Goal: Task Accomplishment & Management: Manage account settings

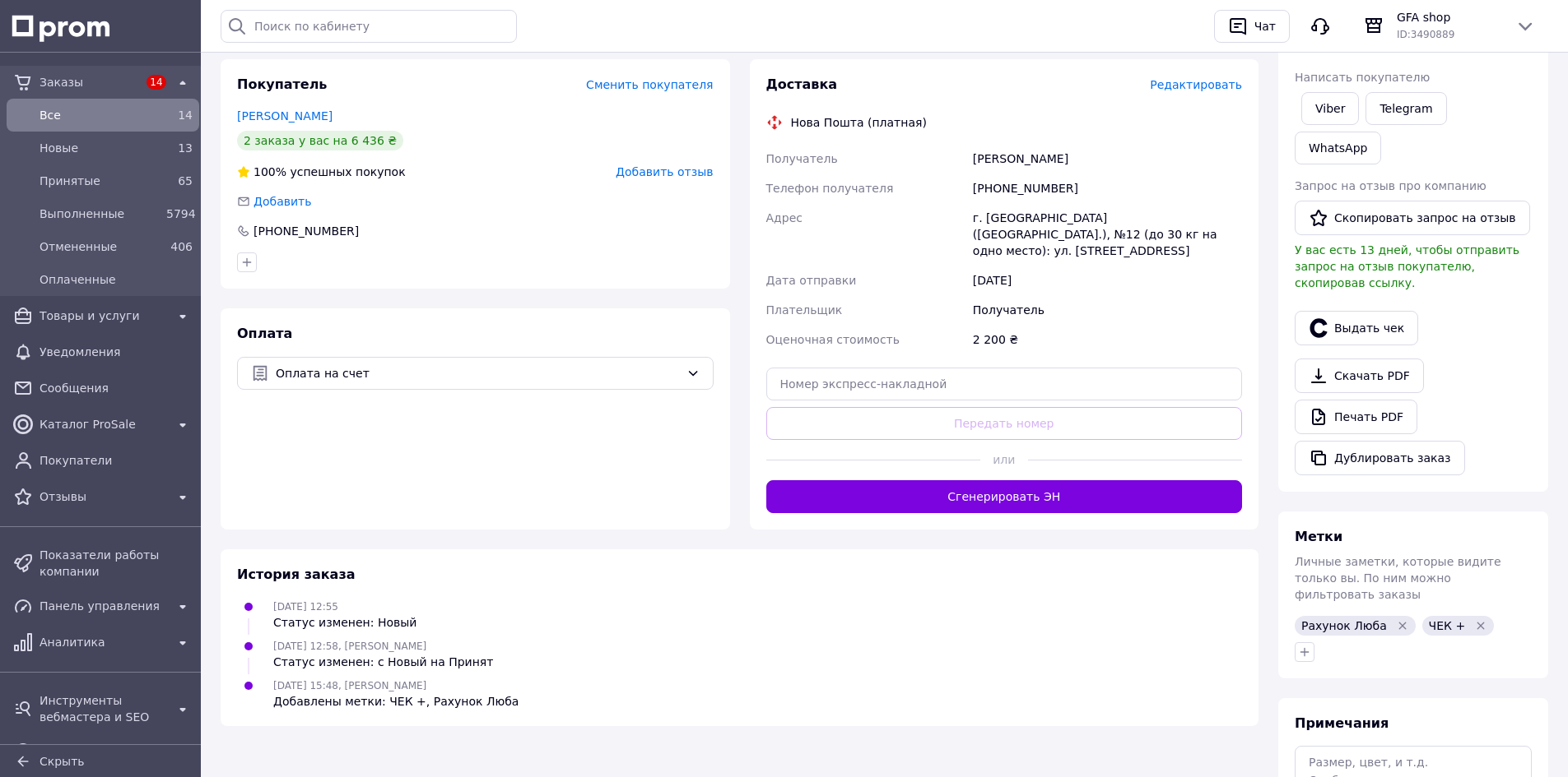
scroll to position [329, 0]
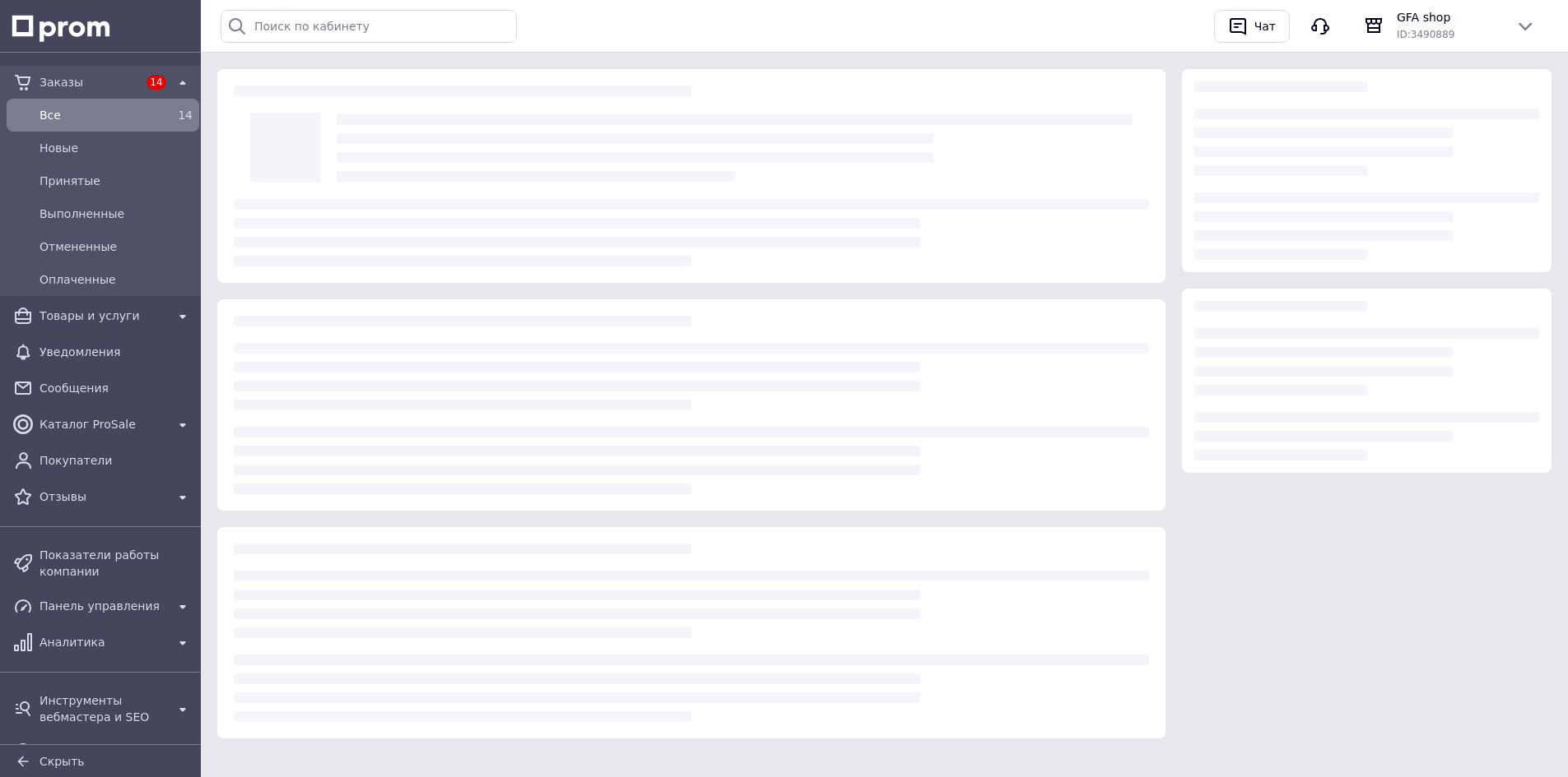
scroll to position [10, 0]
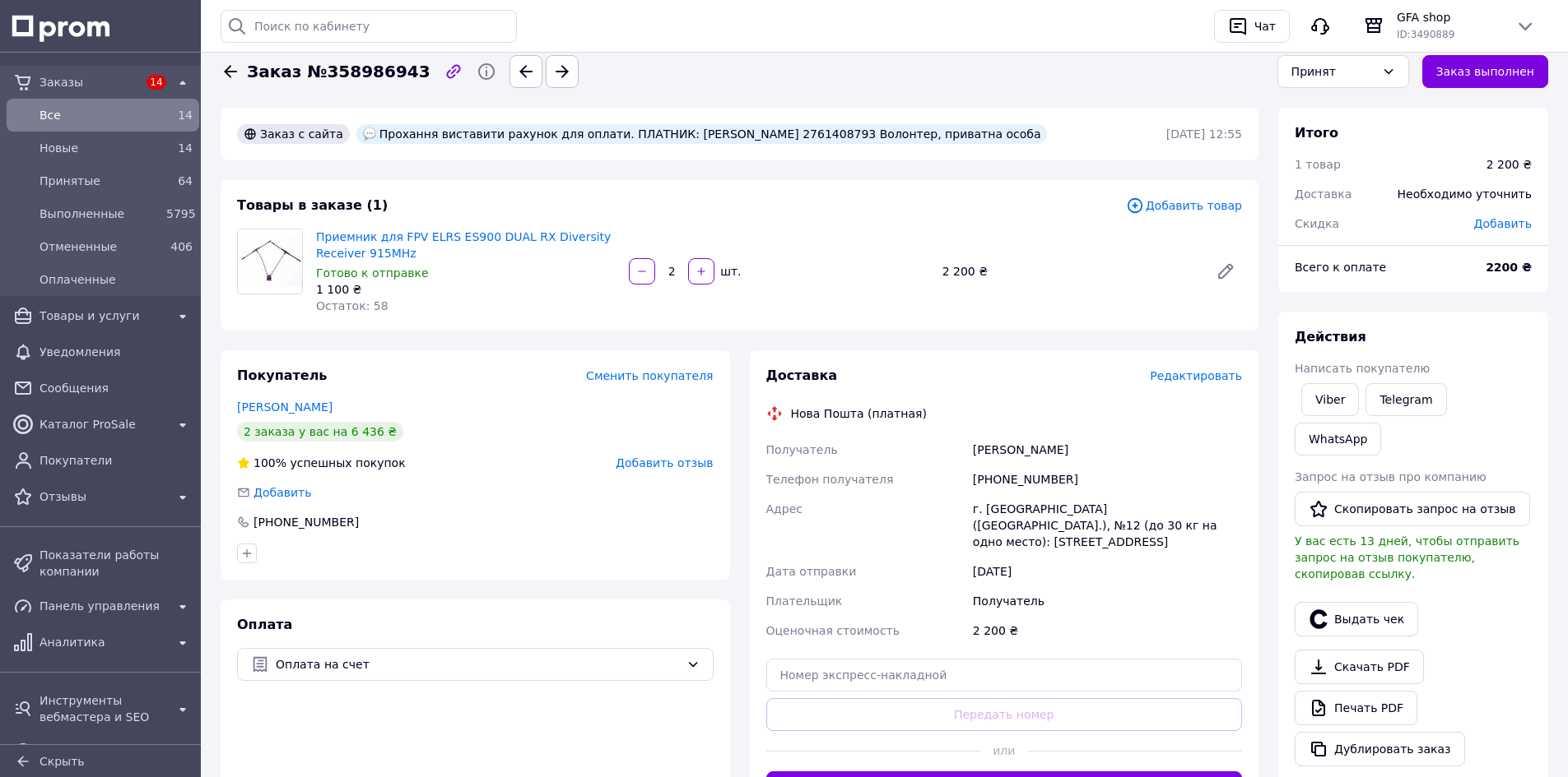
click at [229, 71] on icon at bounding box center [230, 71] width 13 height 12
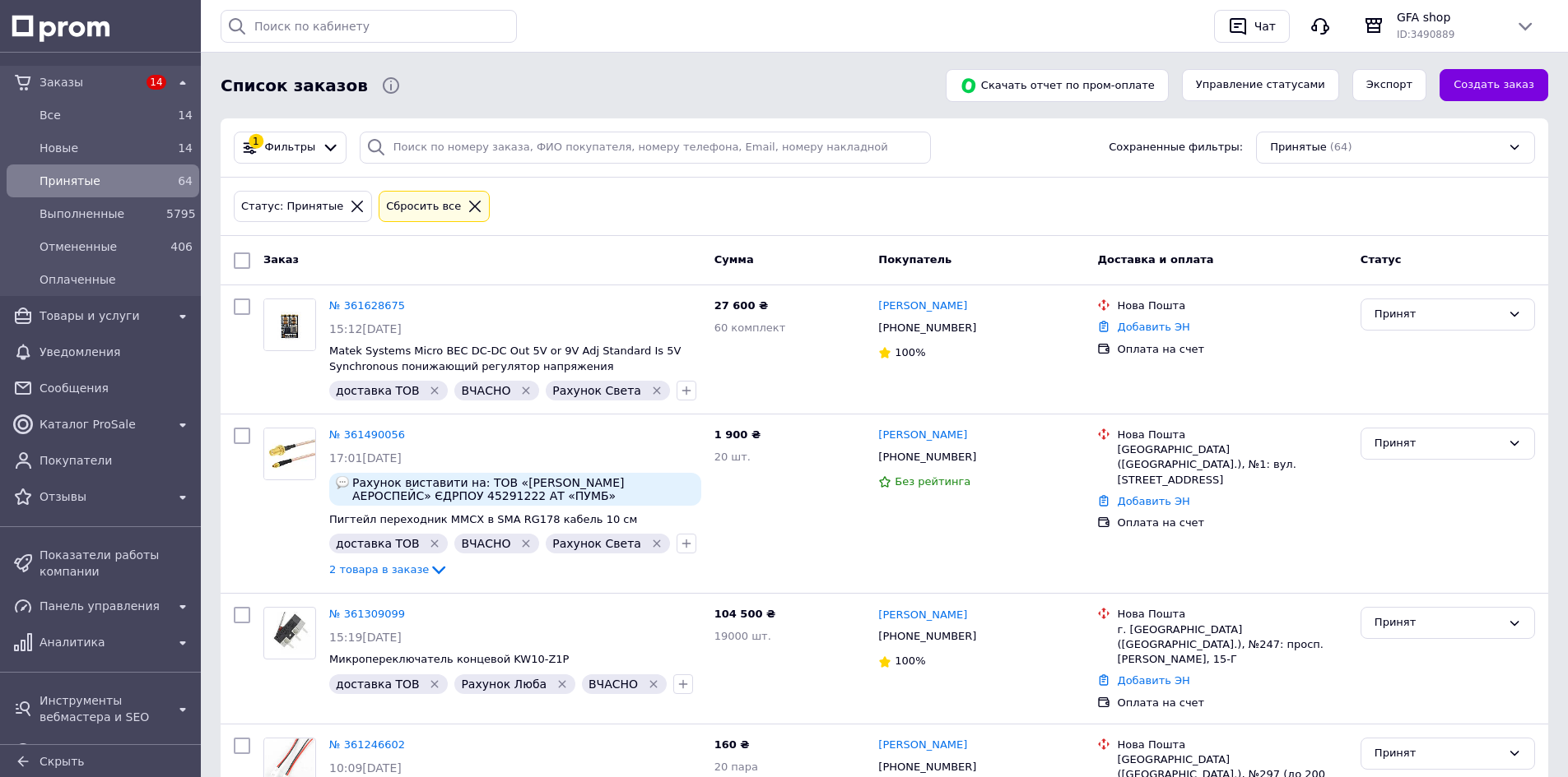
click at [467, 199] on icon at bounding box center [474, 206] width 15 height 15
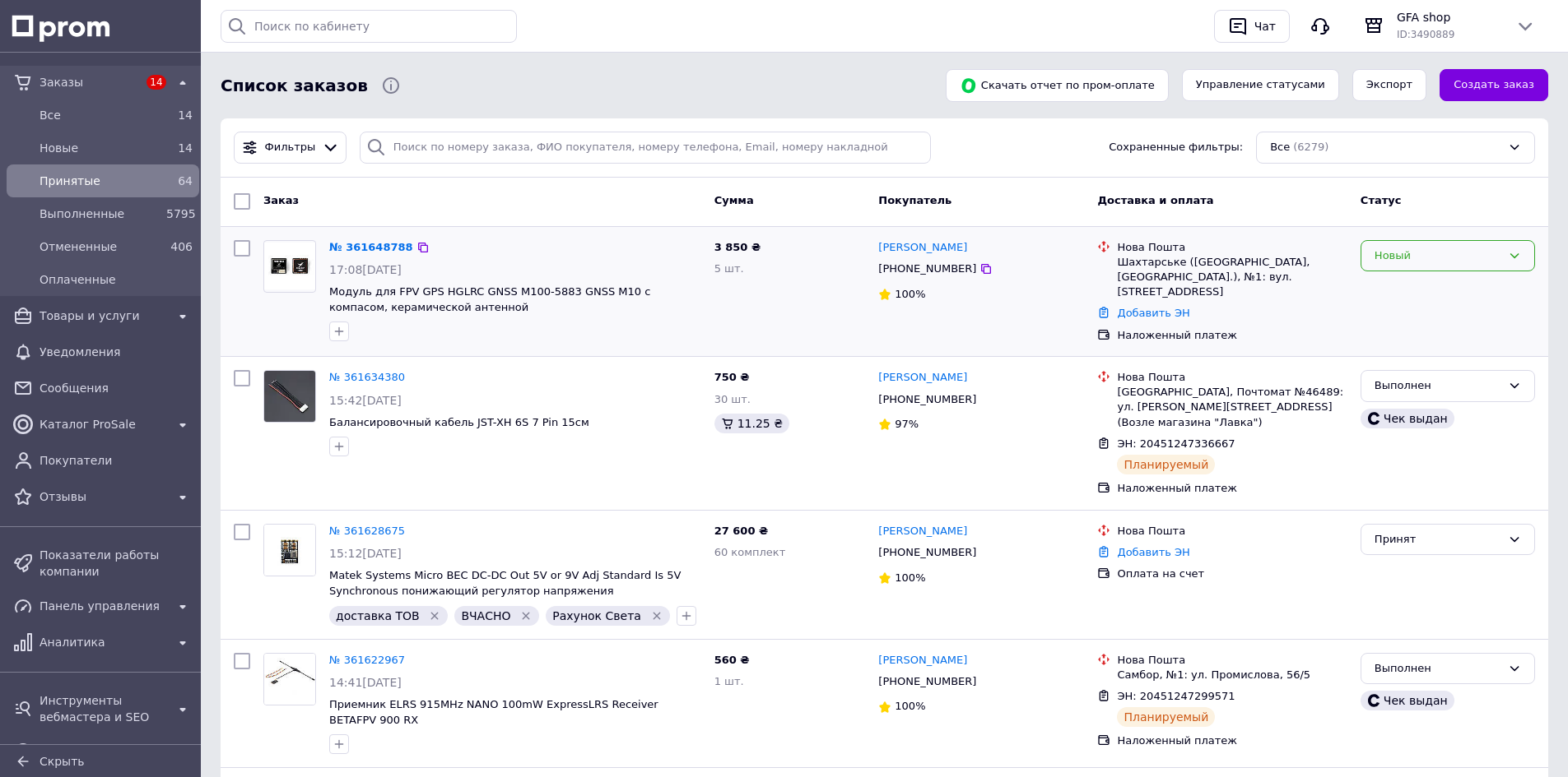
click at [1407, 257] on div "Новый" at bounding box center [1437, 256] width 126 height 17
click at [1409, 278] on li "Принят" at bounding box center [1448, 289] width 173 height 30
click at [352, 244] on link "№ 361648788" at bounding box center [367, 247] width 76 height 12
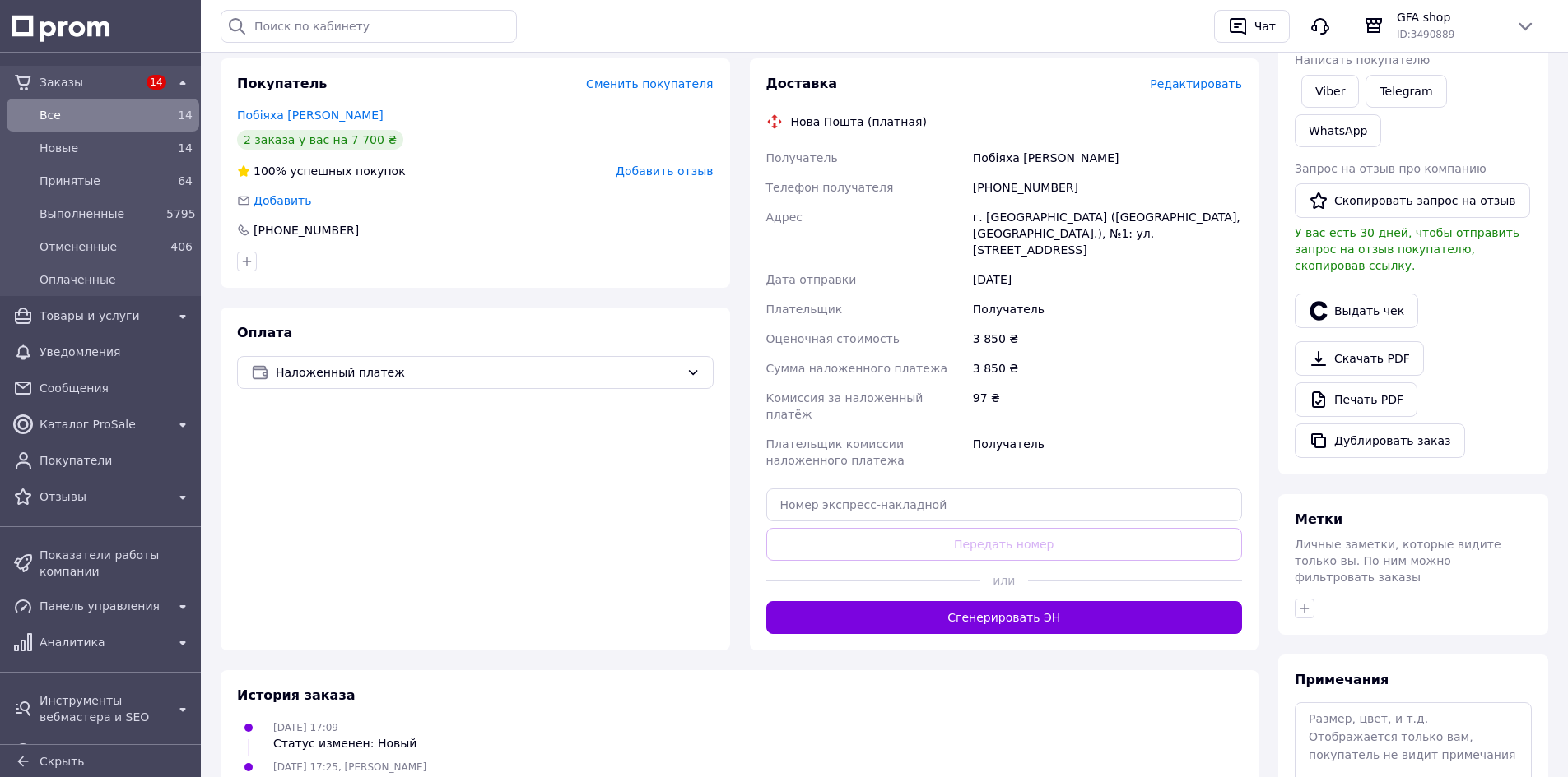
scroll to position [329, 0]
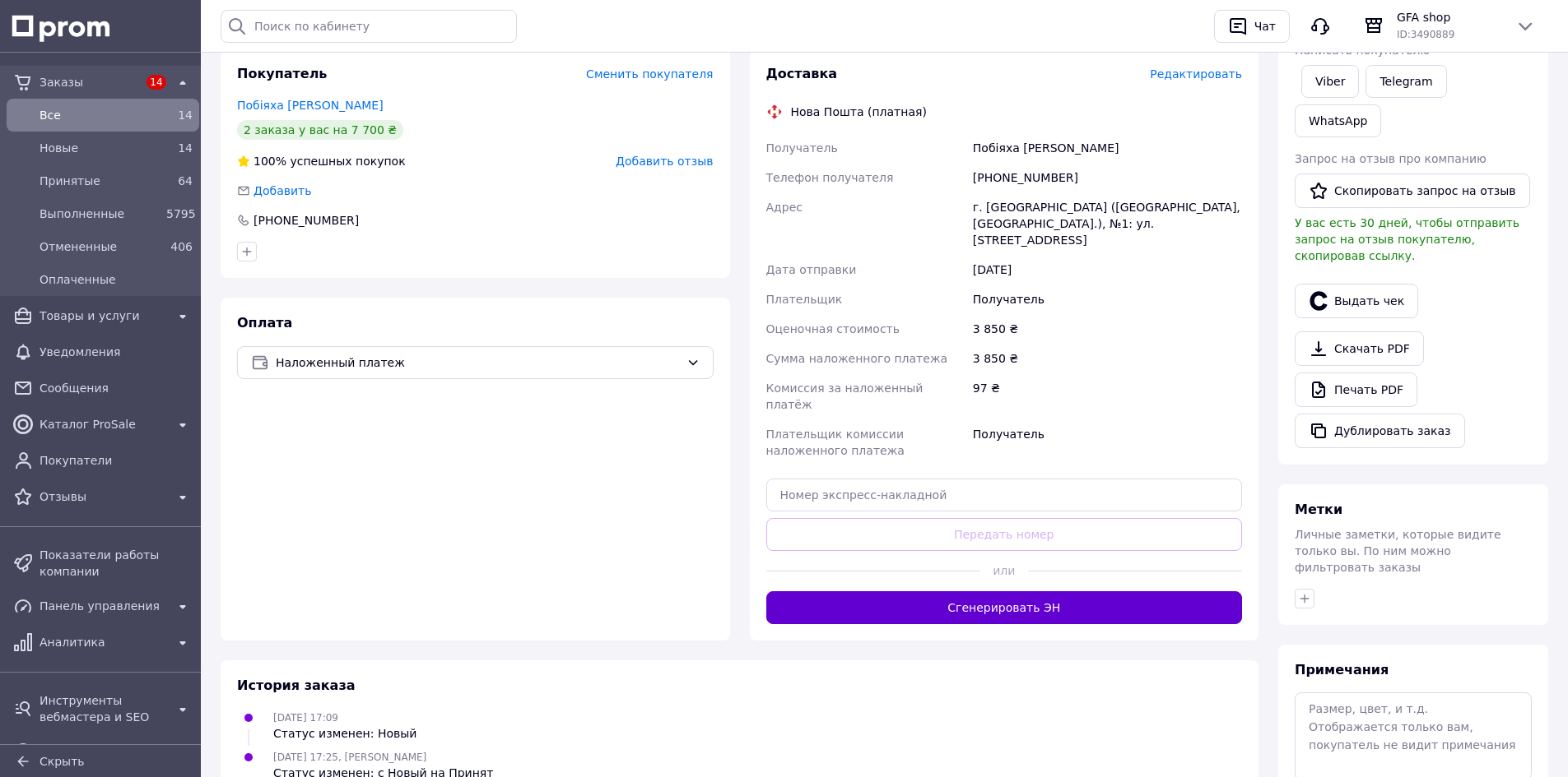
click at [913, 591] on button "Сгенерировать ЭН" at bounding box center [1004, 608] width 477 height 33
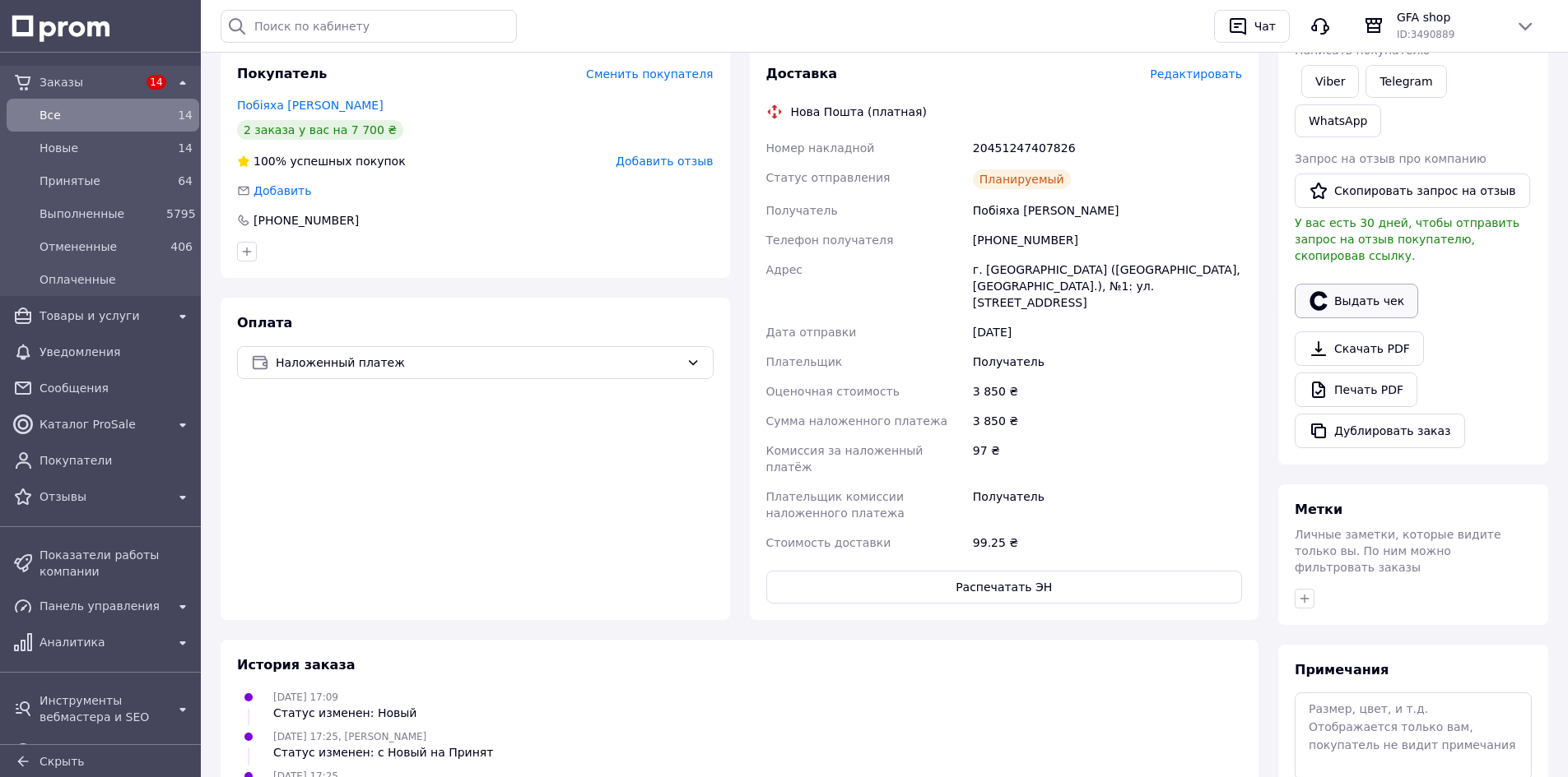
click at [1375, 284] on button "Выдать чек" at bounding box center [1357, 301] width 124 height 35
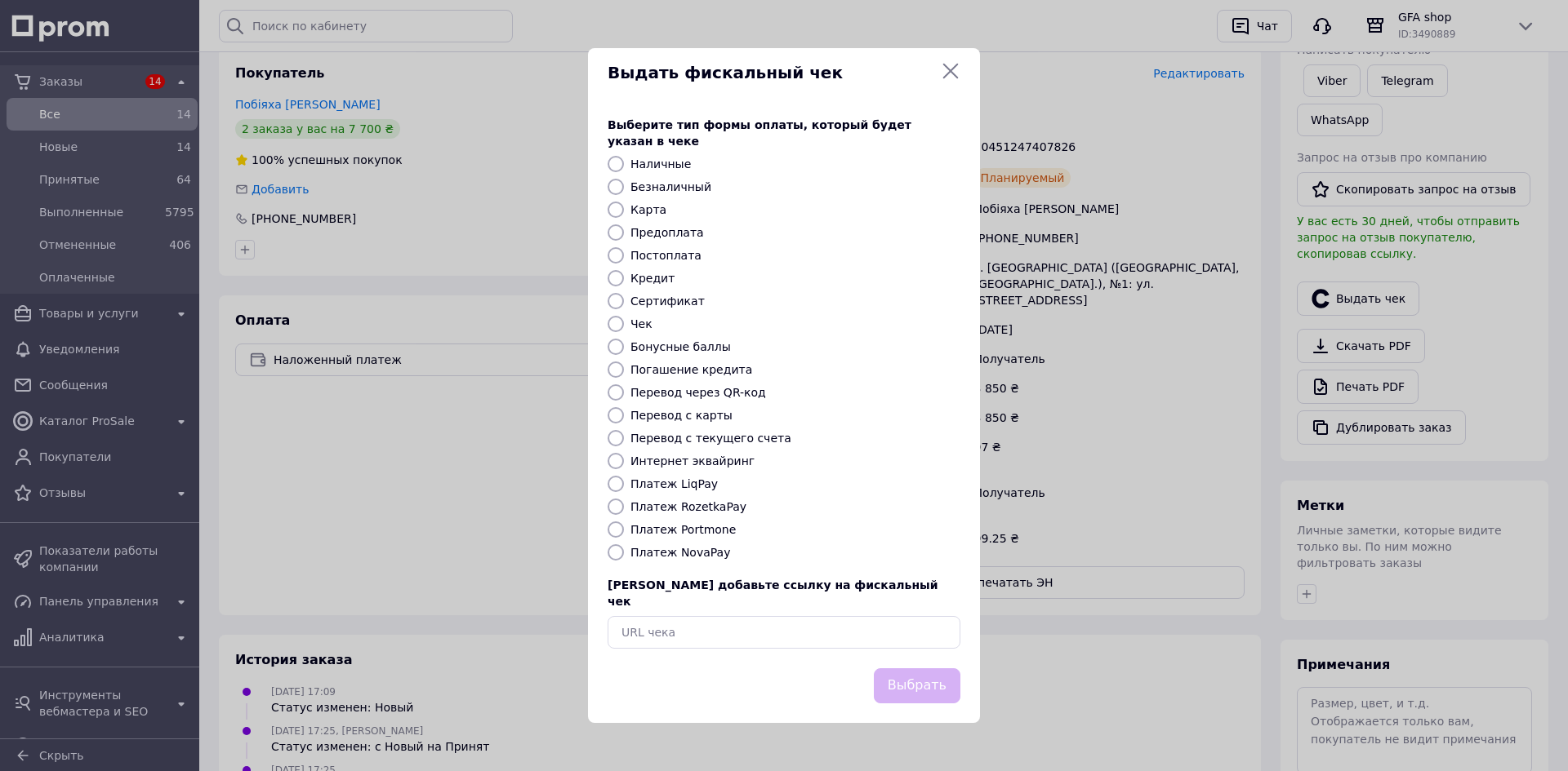
click at [687, 548] on label "Платеж NovaPay" at bounding box center [680, 552] width 99 height 13
click at [624, 548] on input "Платеж NovaPay" at bounding box center [616, 552] width 16 height 16
radio input "true"
click at [918, 668] on button "Выбрать" at bounding box center [918, 685] width 86 height 35
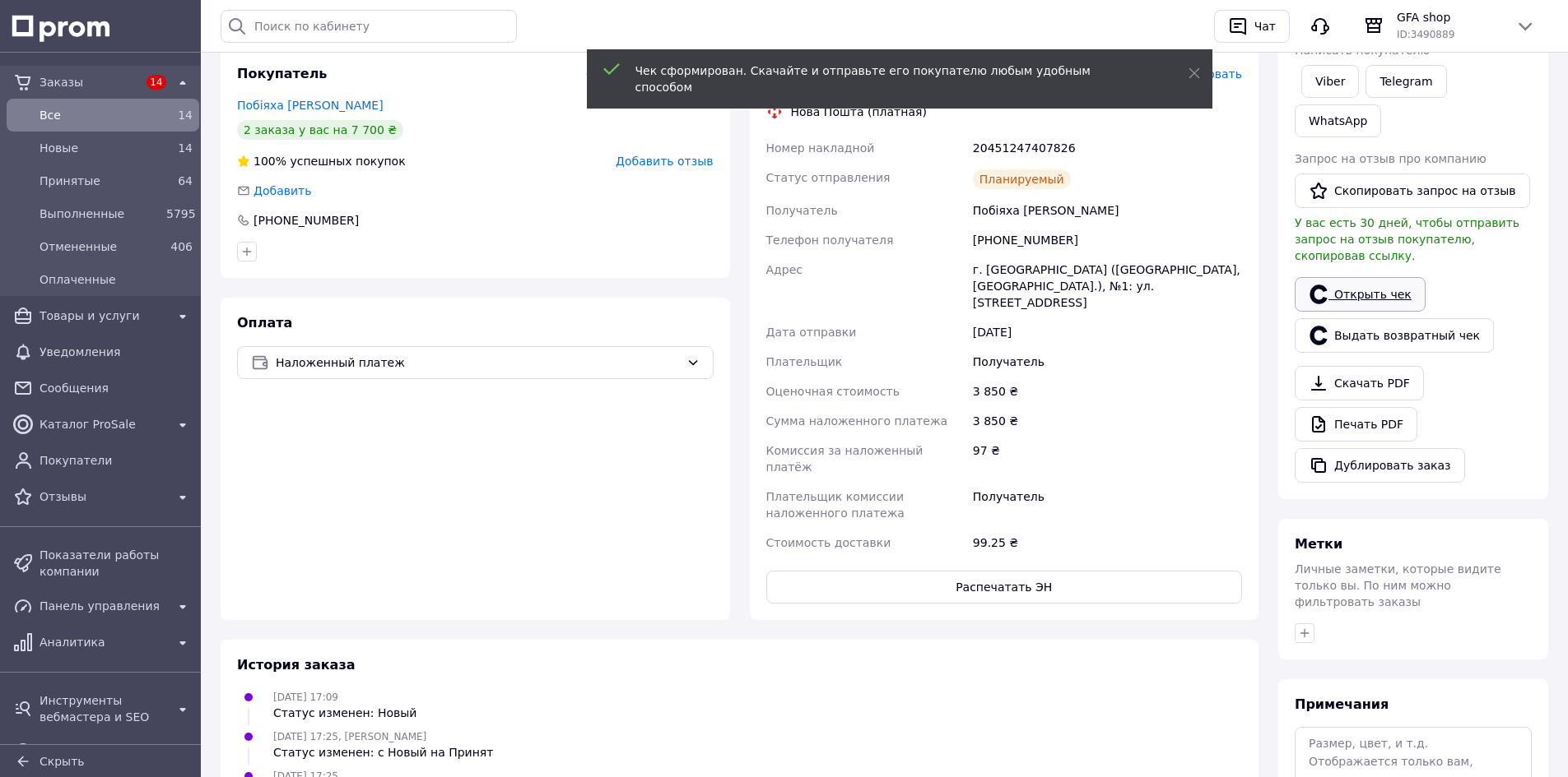
click at [1346, 277] on link "Открыть чек" at bounding box center [1361, 294] width 131 height 35
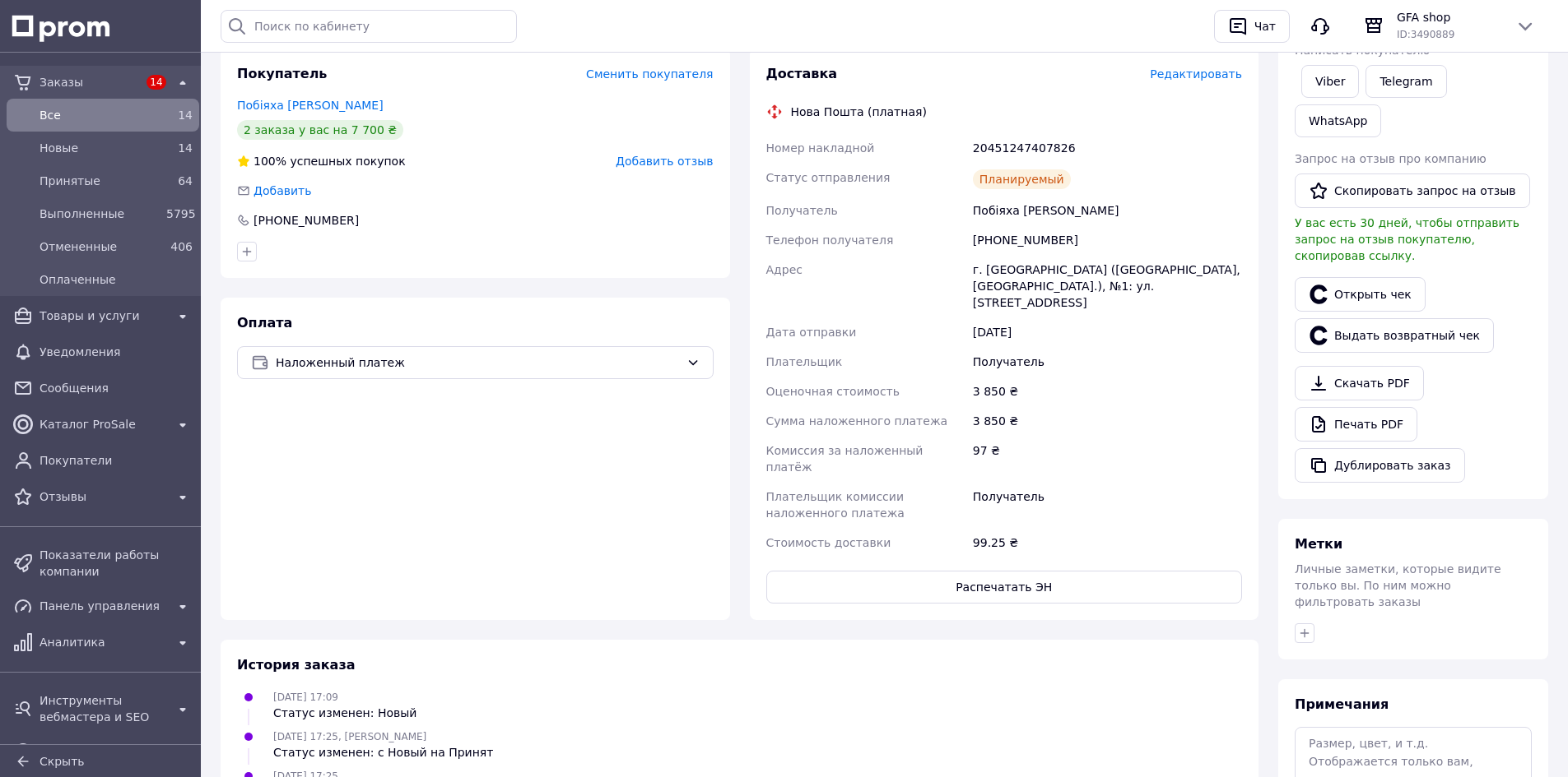
click at [1031, 146] on div "20451247407826" at bounding box center [1107, 148] width 275 height 30
copy div "20451247407826"
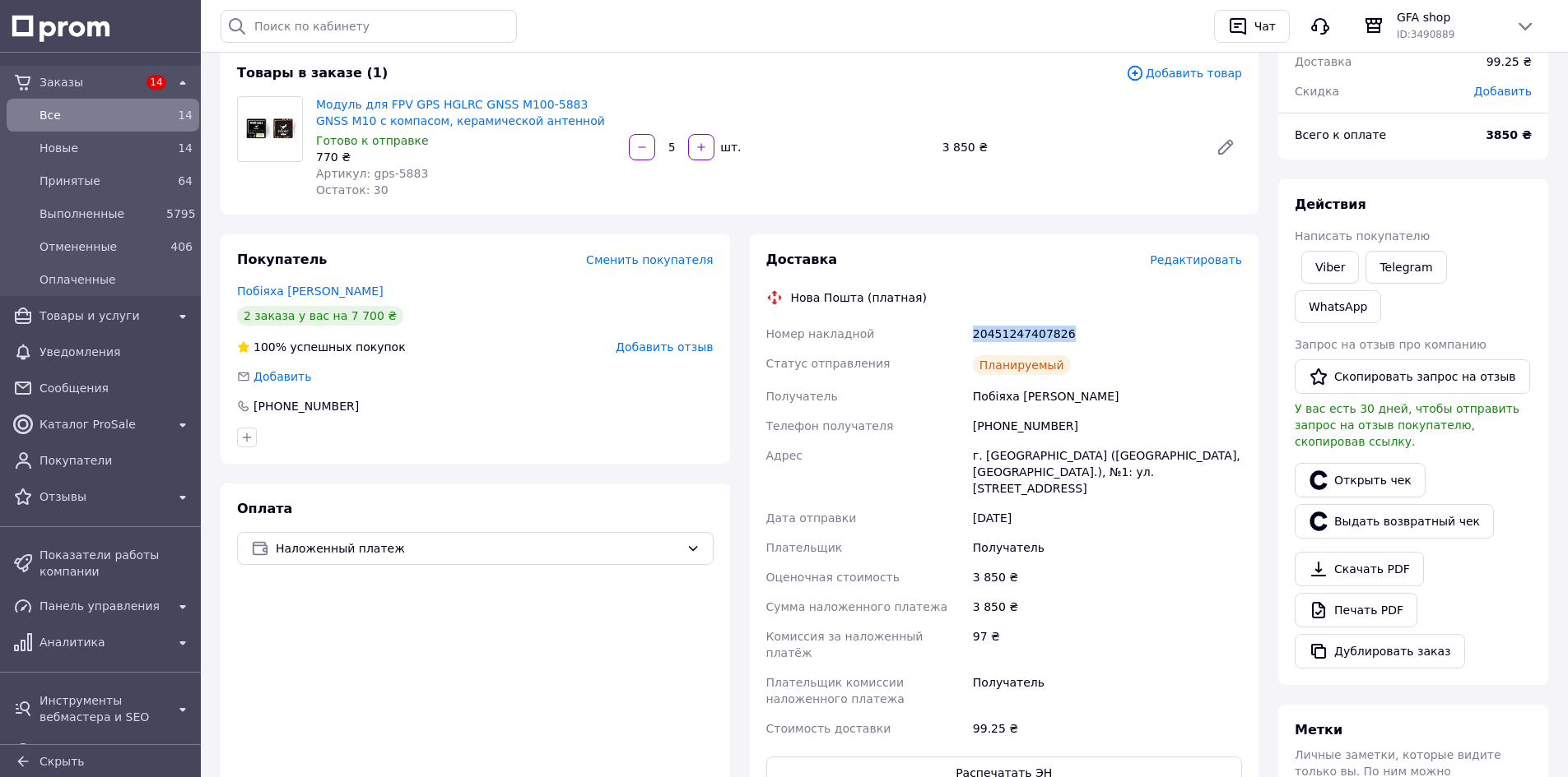
scroll to position [0, 0]
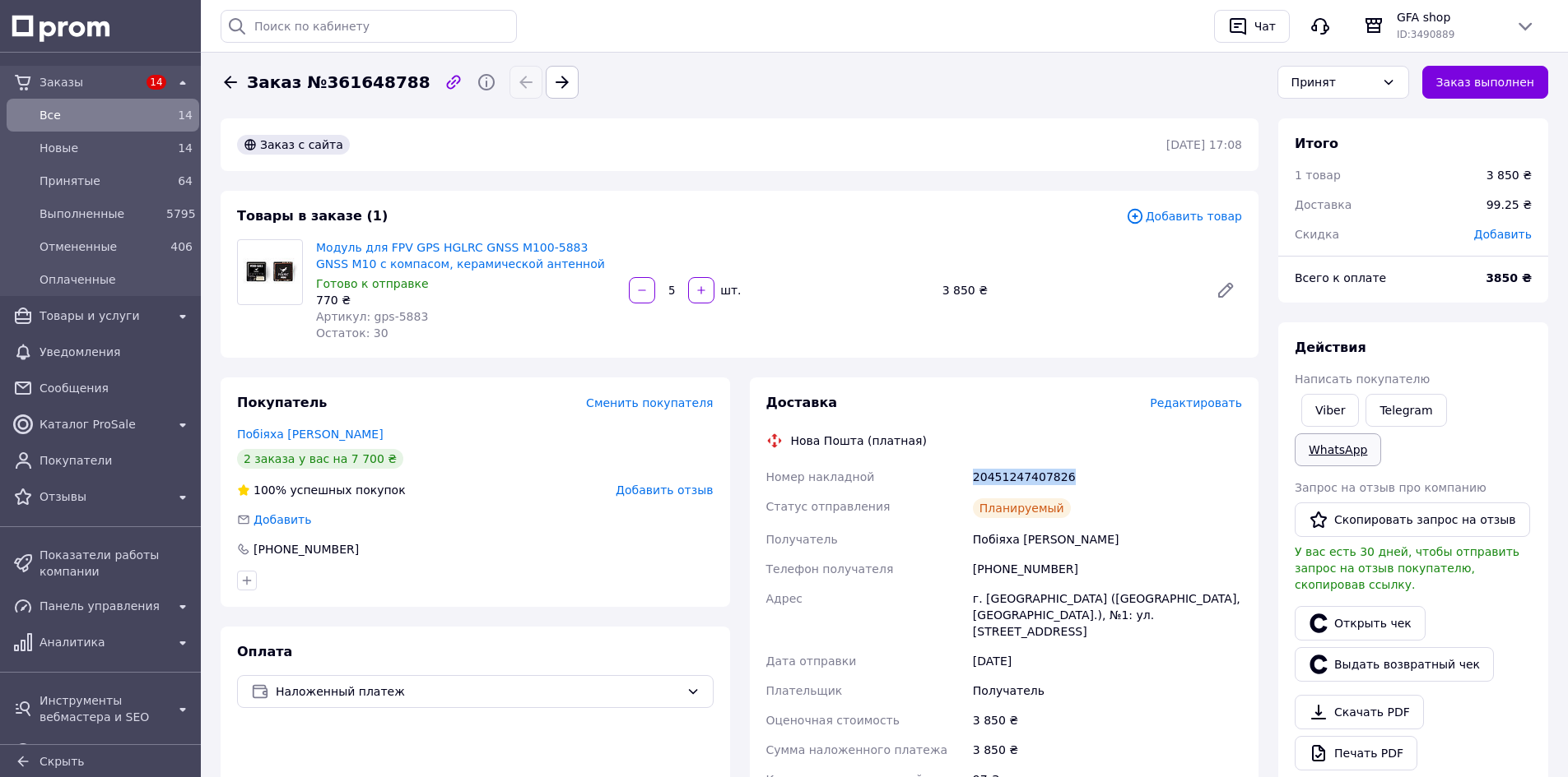
click at [1381, 434] on link "WhatsApp" at bounding box center [1338, 450] width 86 height 33
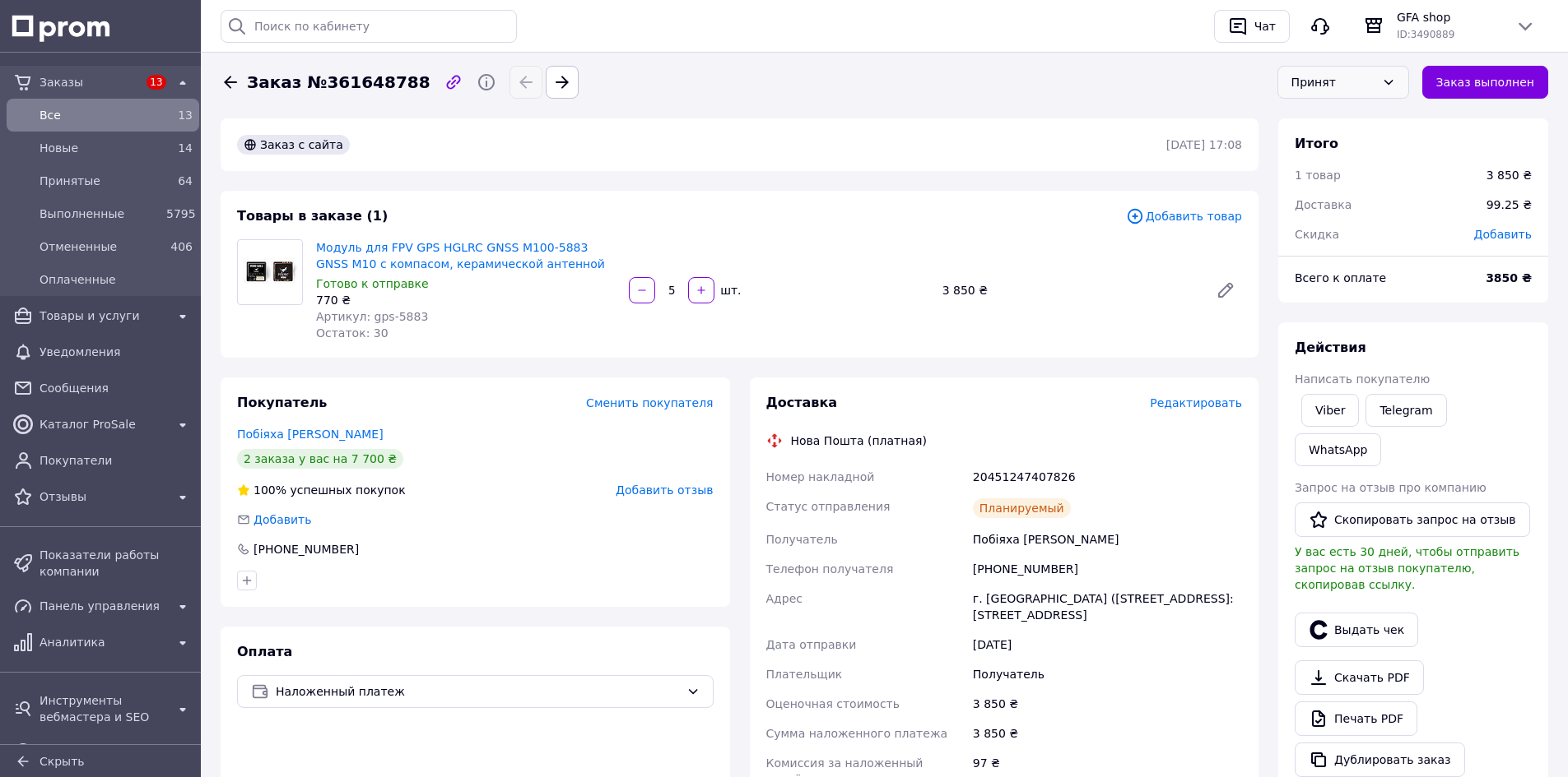
click at [1374, 81] on div "Принят" at bounding box center [1334, 82] width 84 height 18
click at [1368, 118] on li "Выполнен" at bounding box center [1343, 118] width 130 height 31
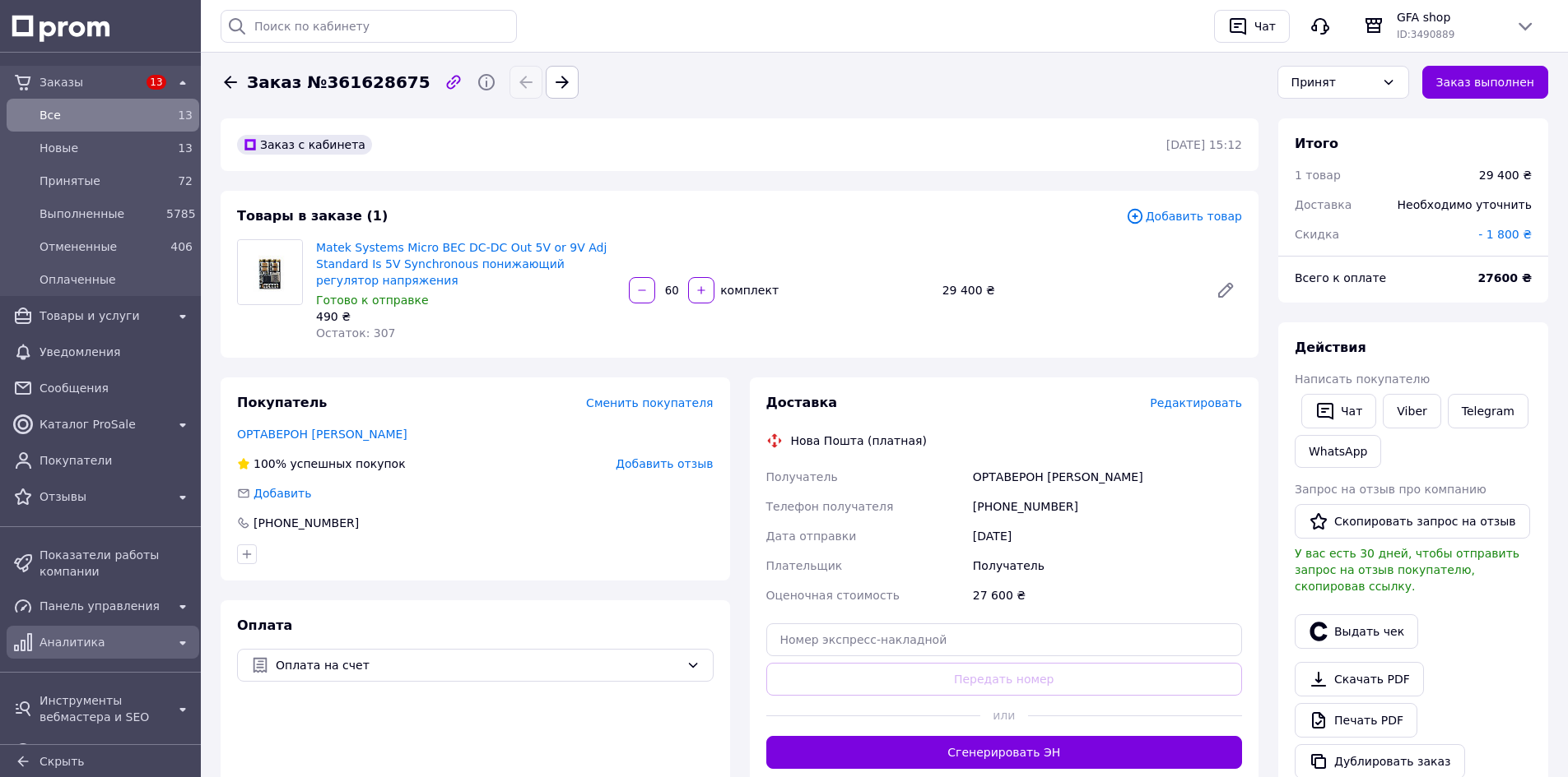
click at [83, 598] on div "Панель управления" at bounding box center [103, 606] width 133 height 23
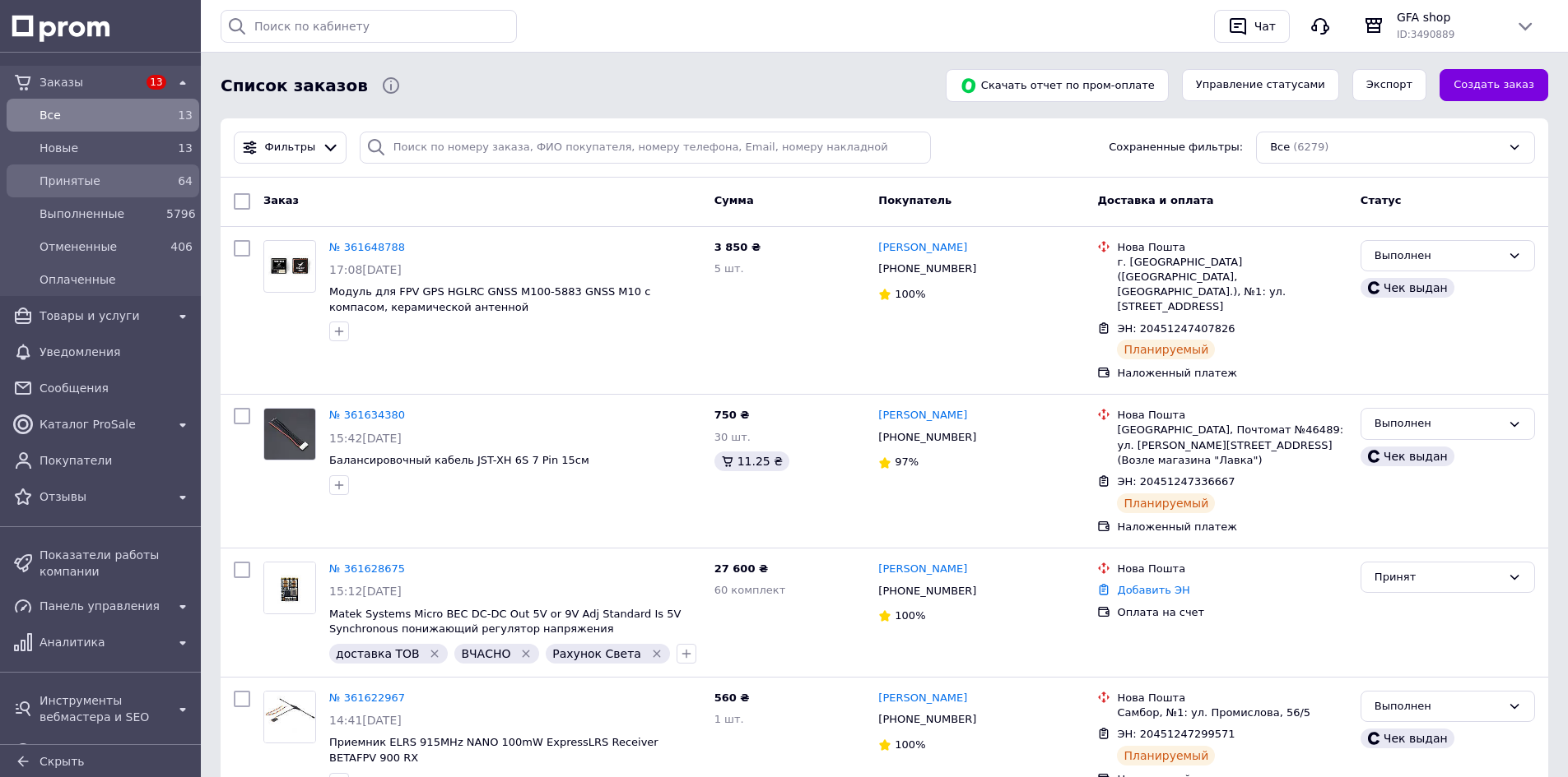
click at [89, 169] on div "Принятые 64" at bounding box center [102, 181] width 186 height 26
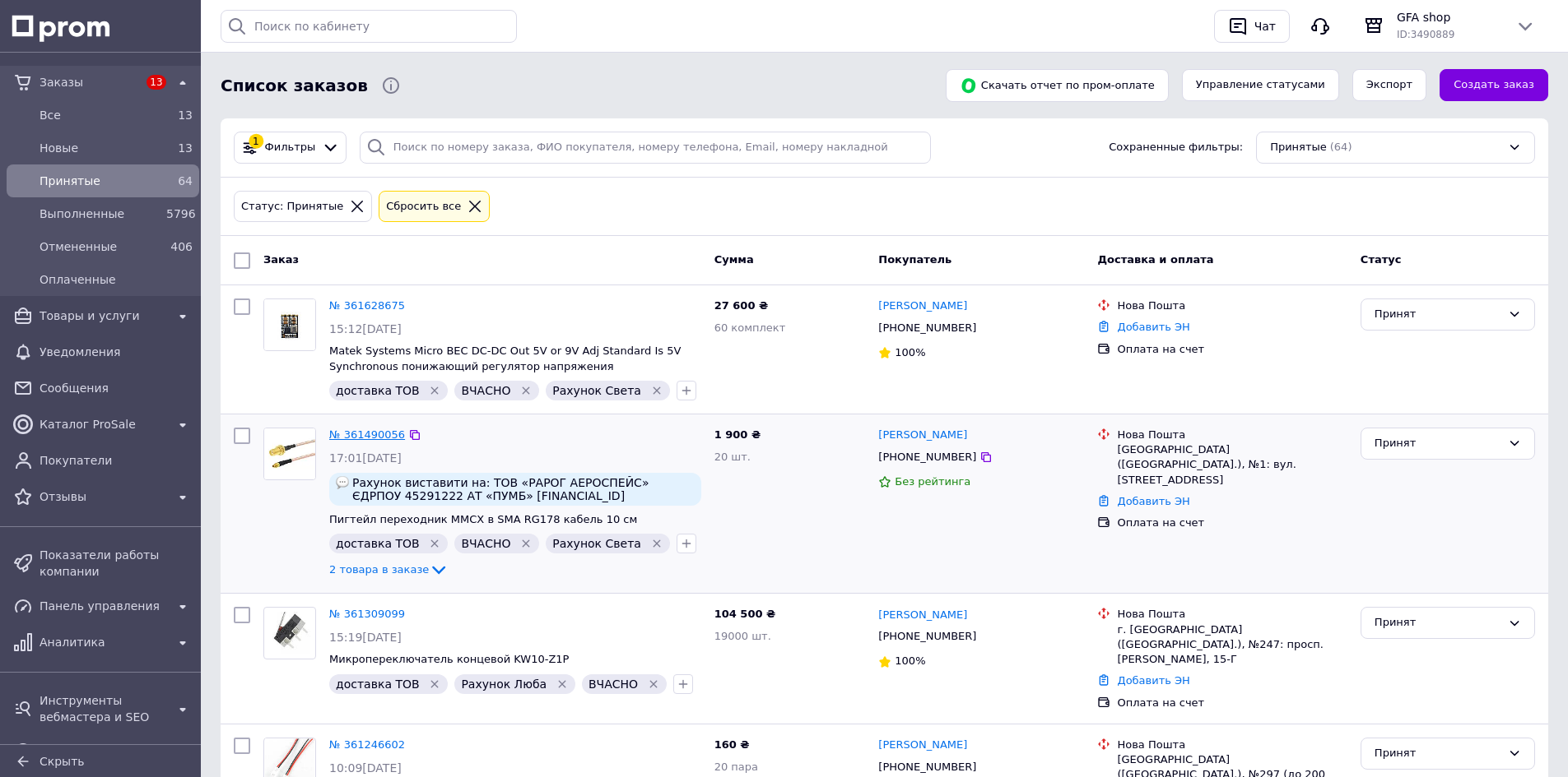
click at [363, 435] on link "№ 361490056" at bounding box center [367, 435] width 76 height 12
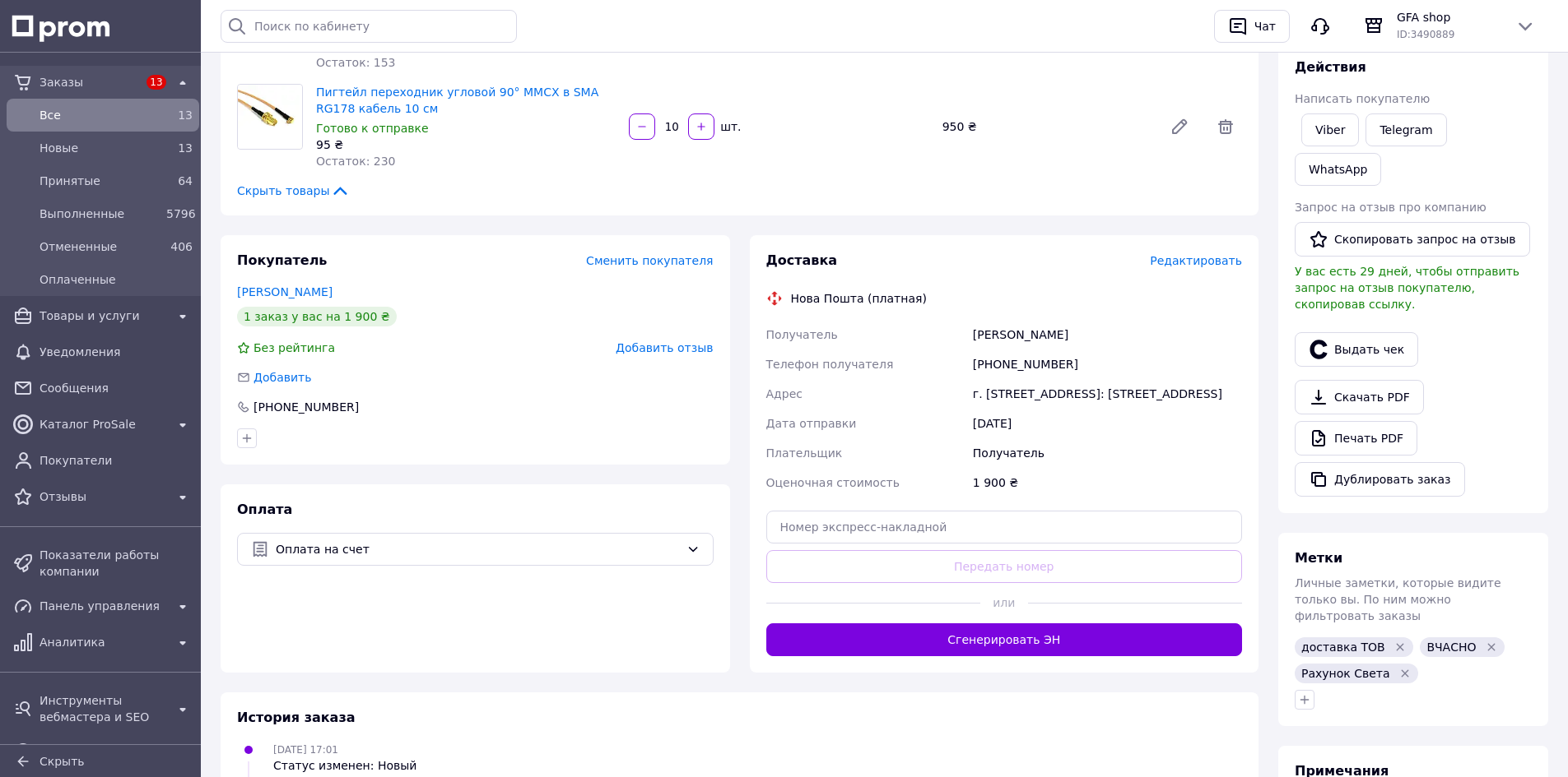
scroll to position [82, 0]
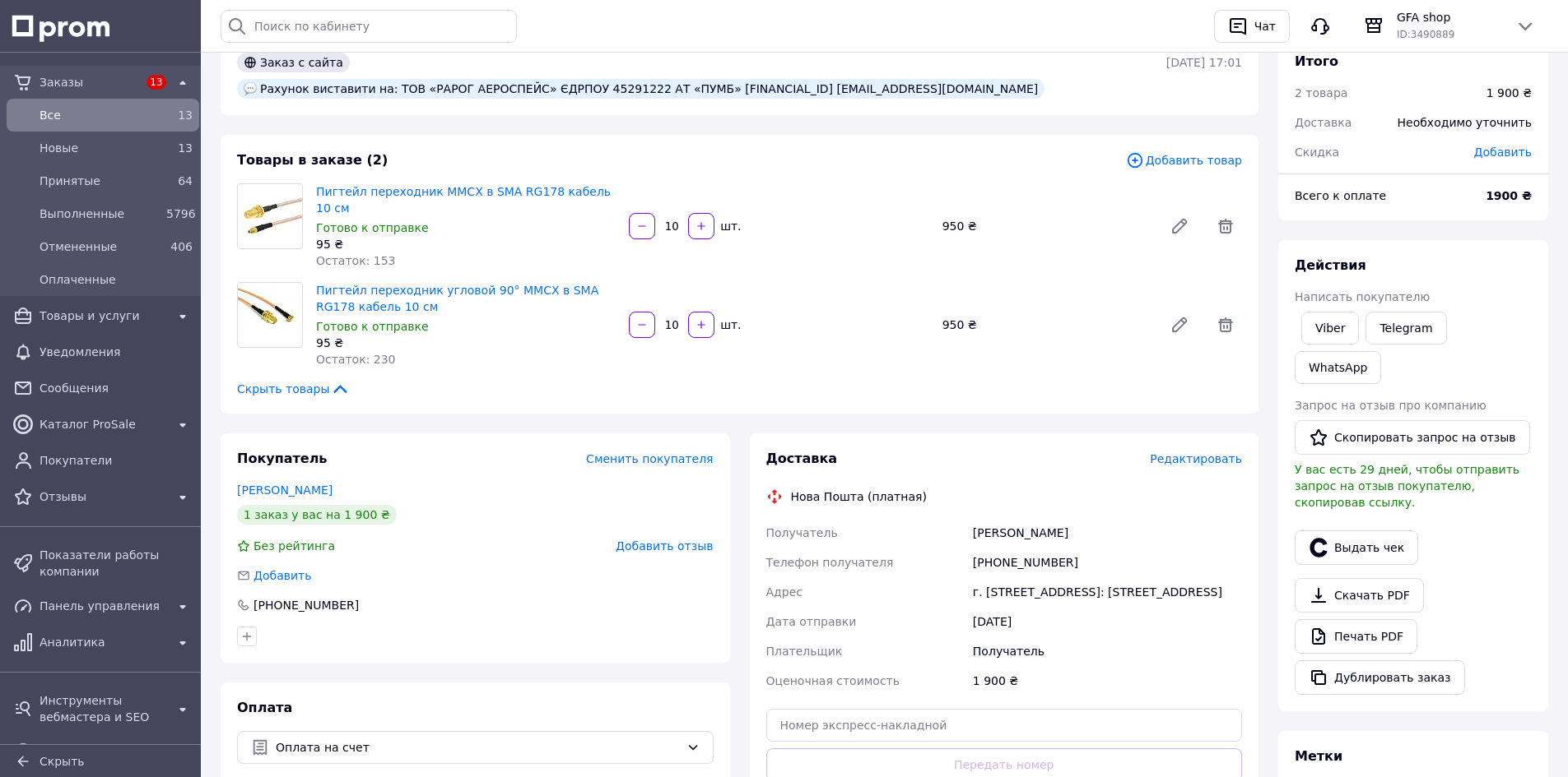
click at [1505, 159] on div "Добавить" at bounding box center [1503, 152] width 78 height 37
click at [1490, 157] on span "Добавить" at bounding box center [1503, 152] width 58 height 13
click at [1399, 217] on input "text" at bounding box center [1395, 219] width 97 height 33
type input "100"
click at [1485, 262] on button "Сохранить" at bounding box center [1477, 265] width 82 height 33
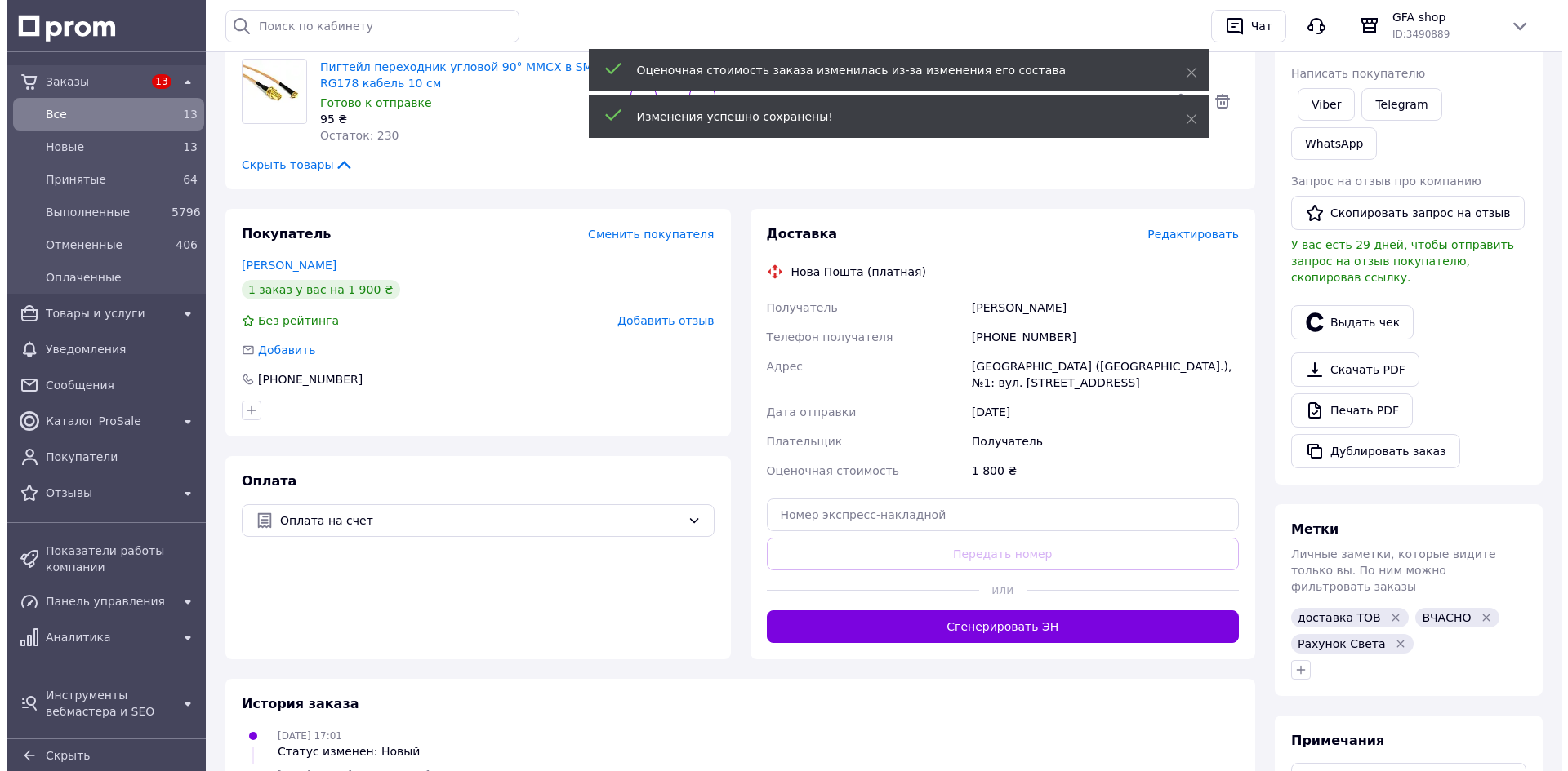
scroll to position [327, 0]
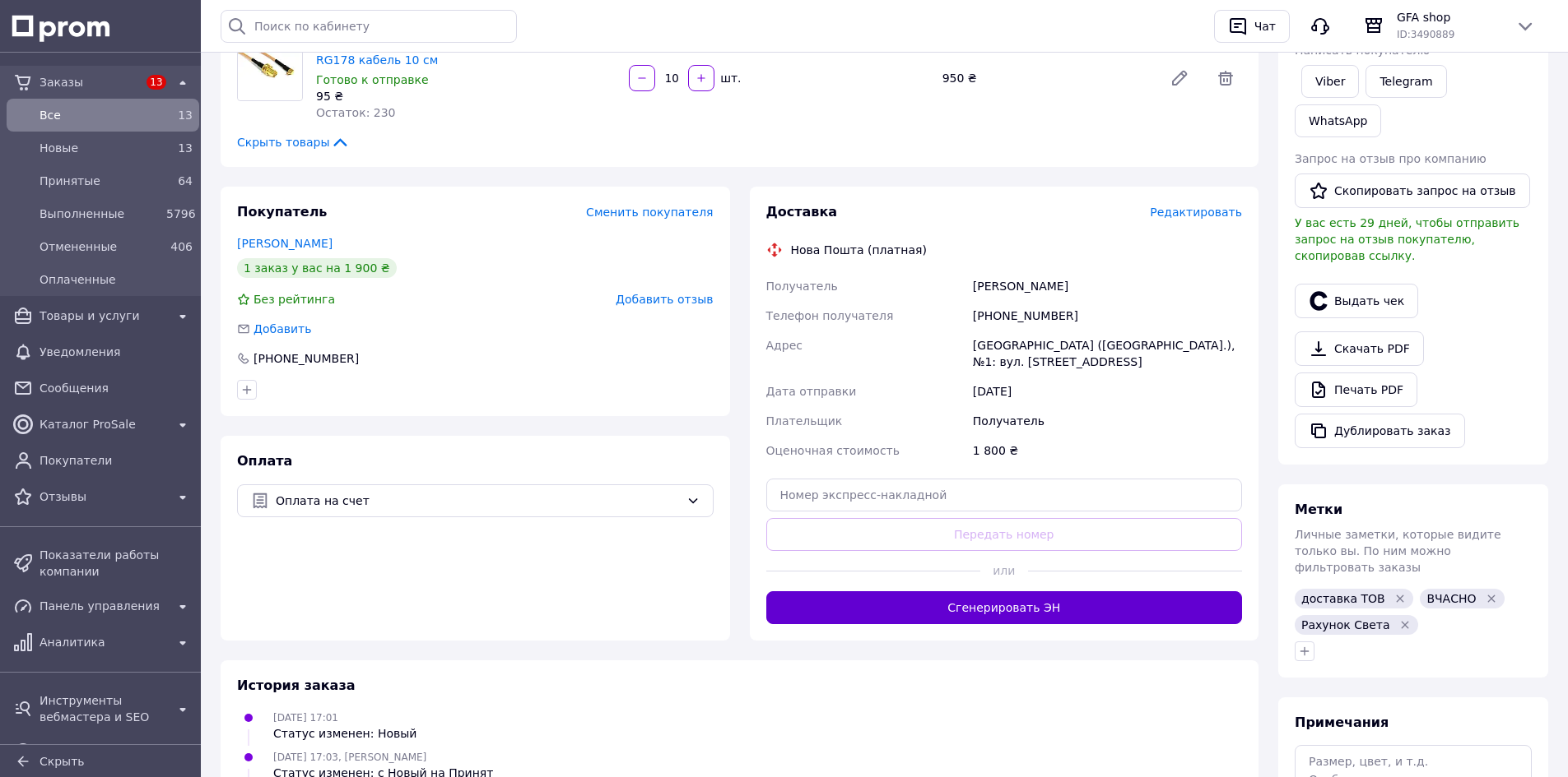
click at [868, 591] on button "Сгенерировать ЭН" at bounding box center [1004, 608] width 477 height 33
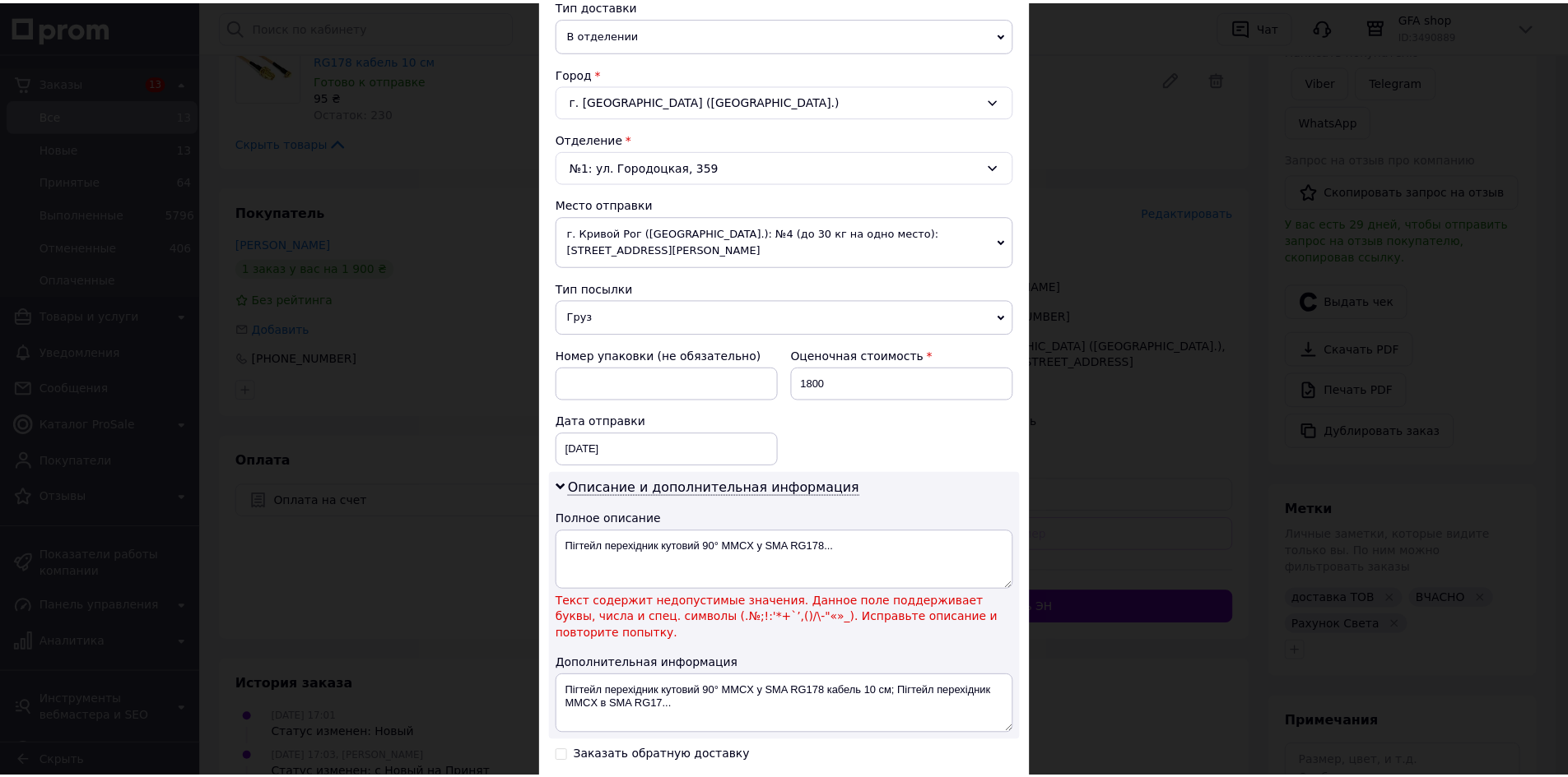
scroll to position [494, 0]
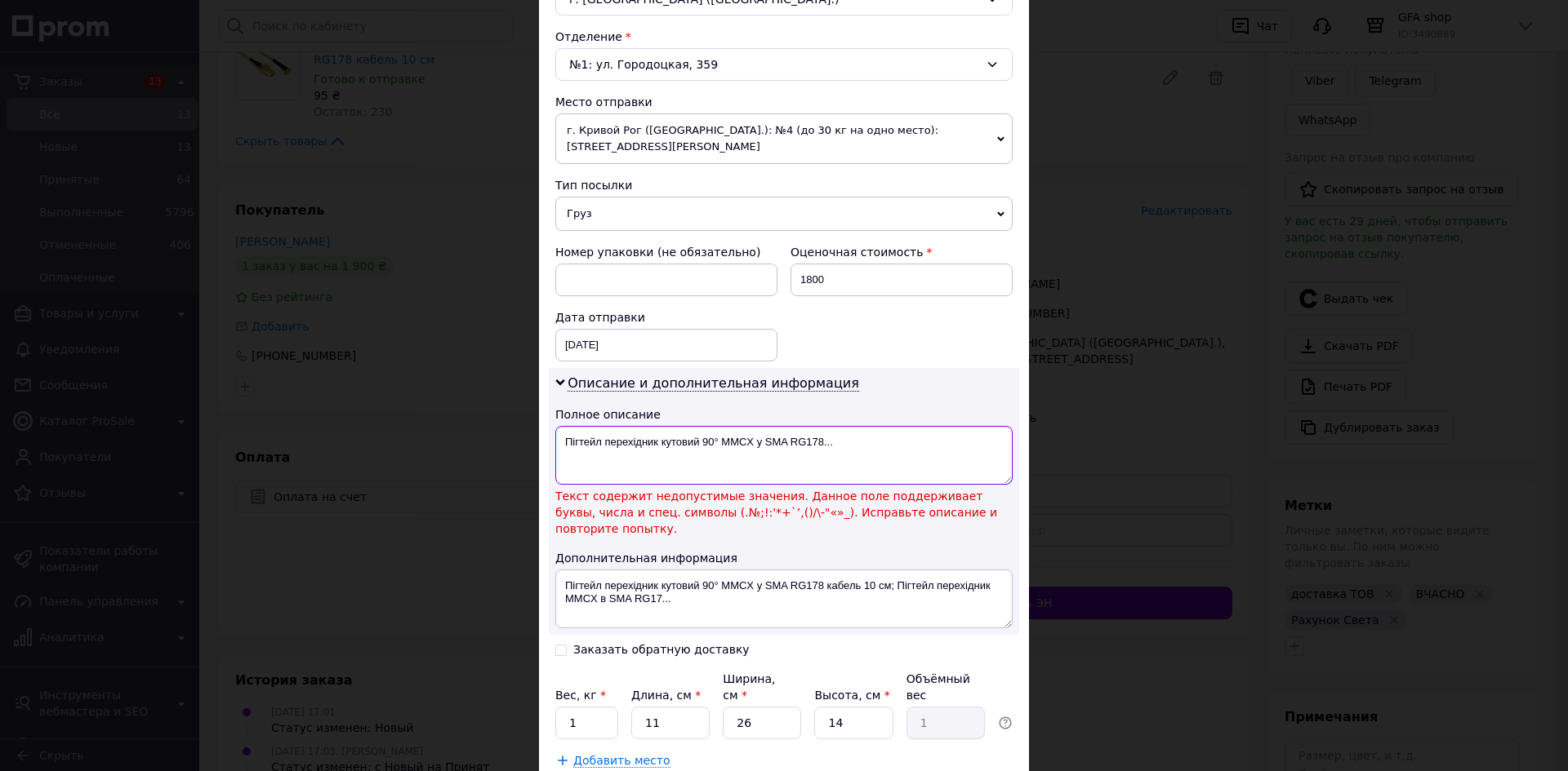
click at [711, 442] on textarea "Пігтейл перехідник кутовий 90° MMCX у SMA RG178..." at bounding box center [784, 456] width 458 height 59
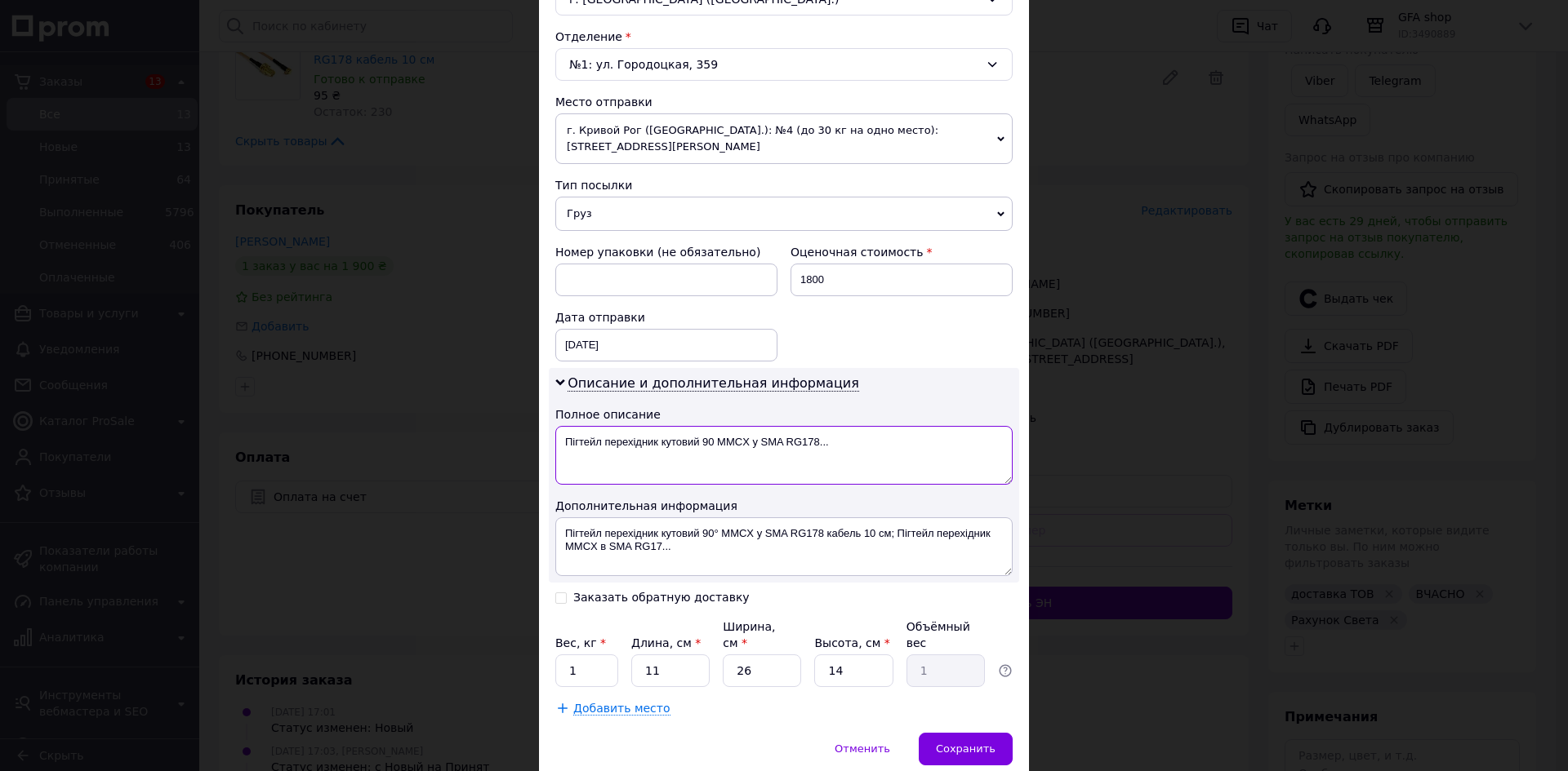
type textarea "Пігтейл перехідник кутовий 90 MMCX у SMA RG178..."
click at [714, 532] on textarea "Пігтейл перехідник кутовий 90° MMCX у SMA RG178 кабель 10 см; Пігтейл перехідни…" at bounding box center [784, 547] width 458 height 59
type textarea "Пігтейл перехідник кутовий 90 MMCX у SMA RG178 кабель 10 см; Пігтейл перехідник…"
click at [602, 654] on input "1" at bounding box center [586, 671] width 63 height 33
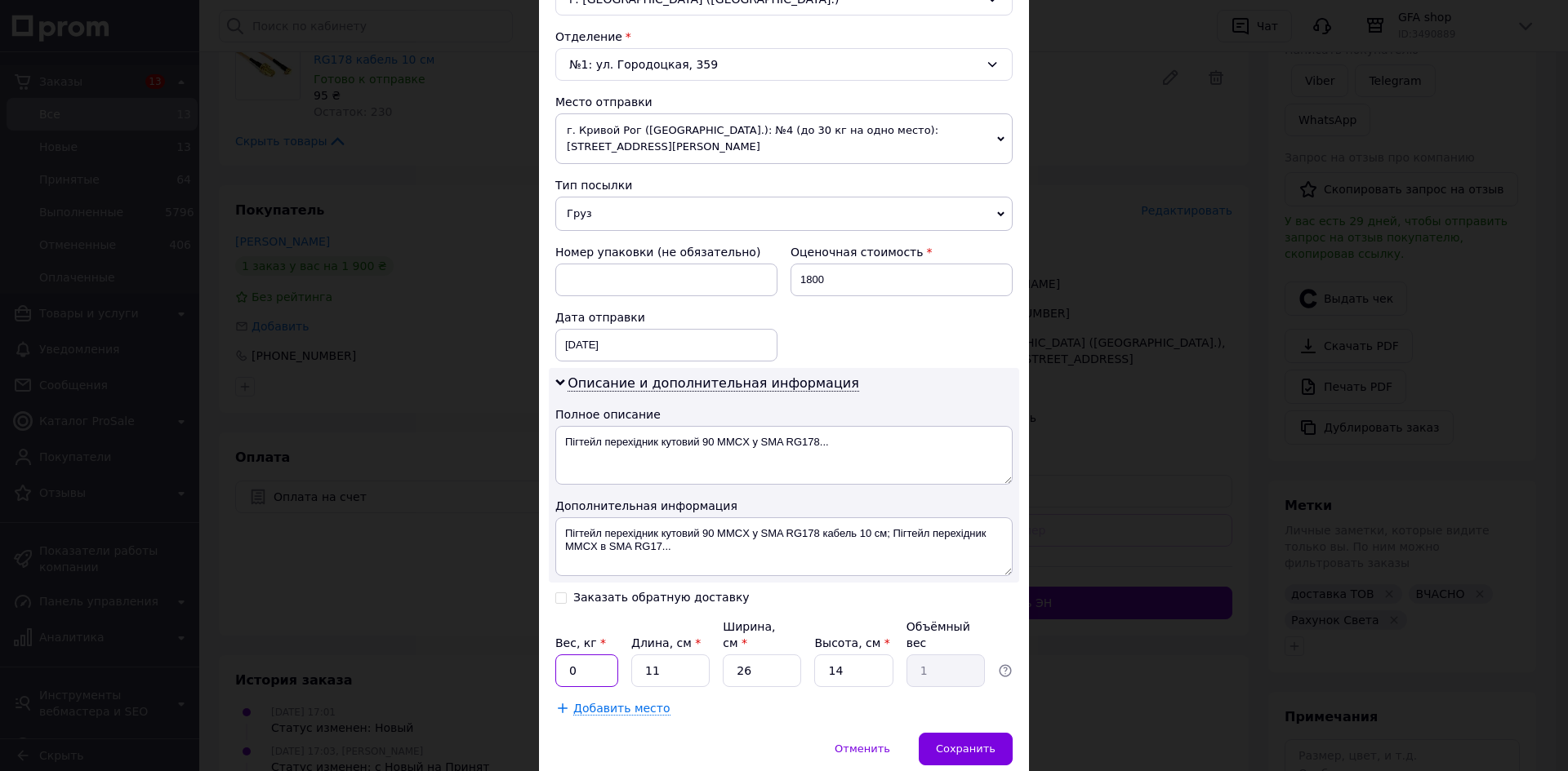
type input "0.3"
click at [654, 654] on input "11" at bounding box center [670, 671] width 79 height 33
click at [655, 654] on input "11" at bounding box center [670, 671] width 79 height 33
type input "1"
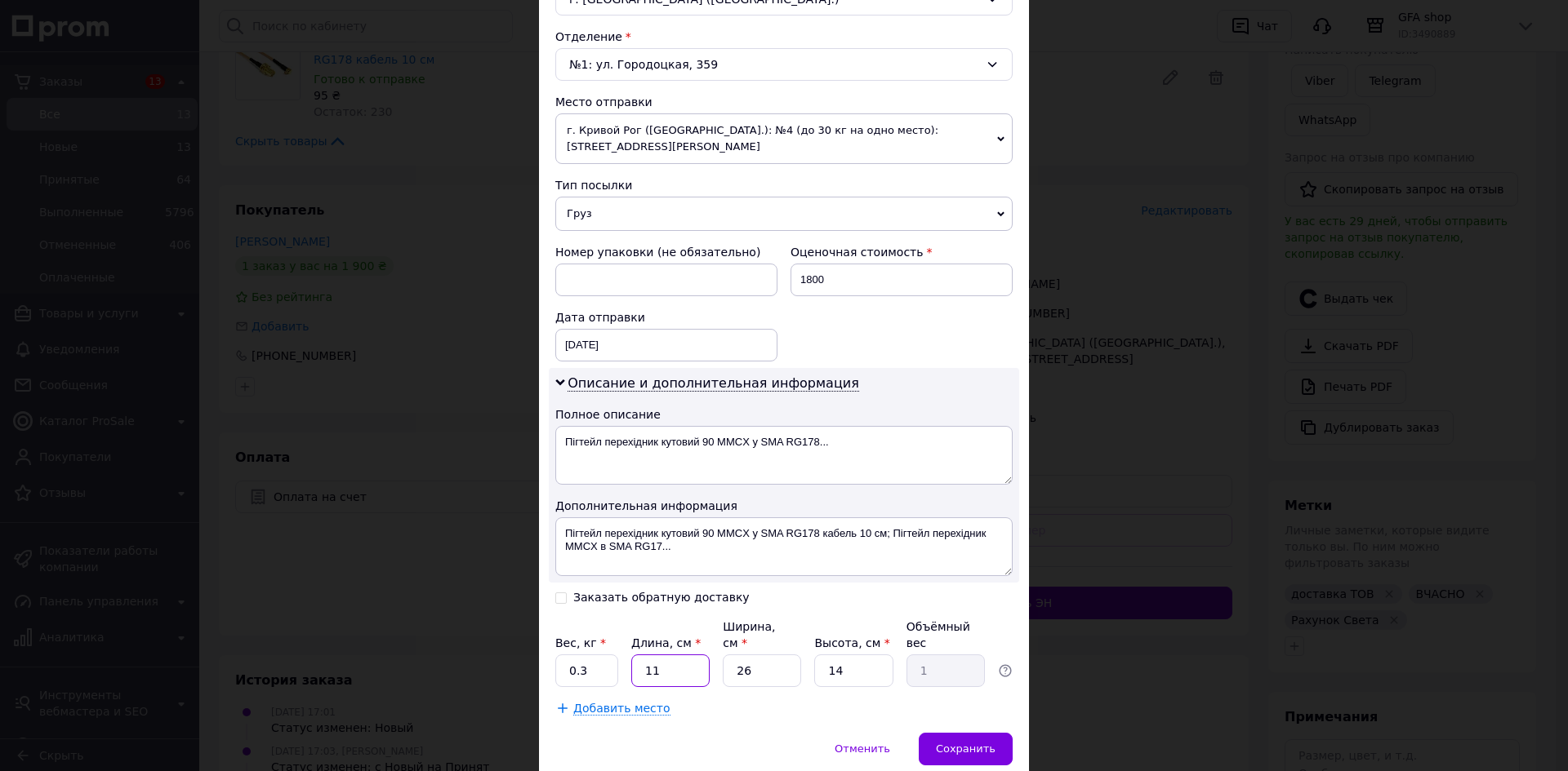
type input "0.1"
type input "10"
type input "0.91"
type input "10"
type input "1"
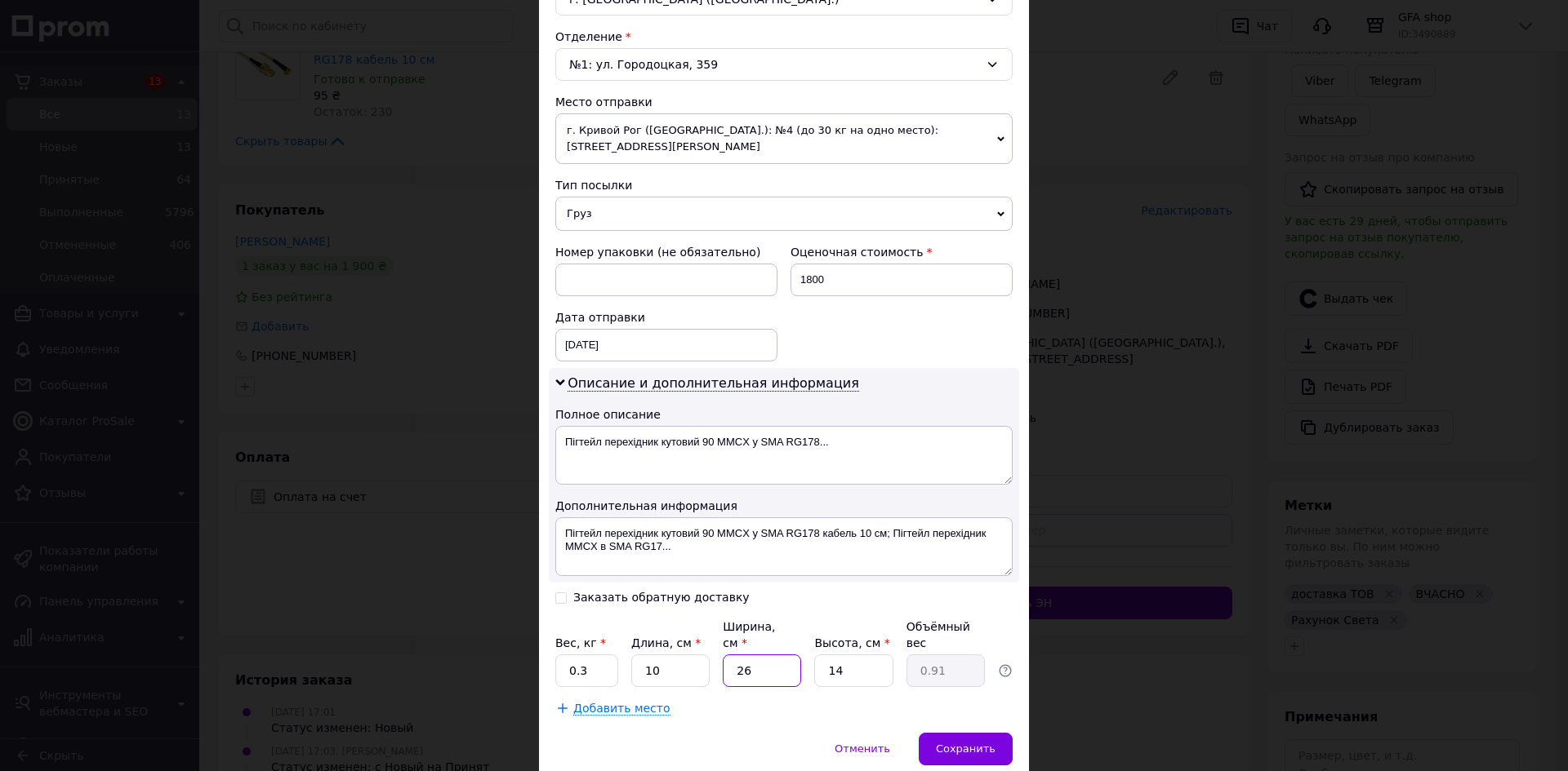
type input "0.1"
type input "10"
type input "0.35"
type input "10"
type input "1"
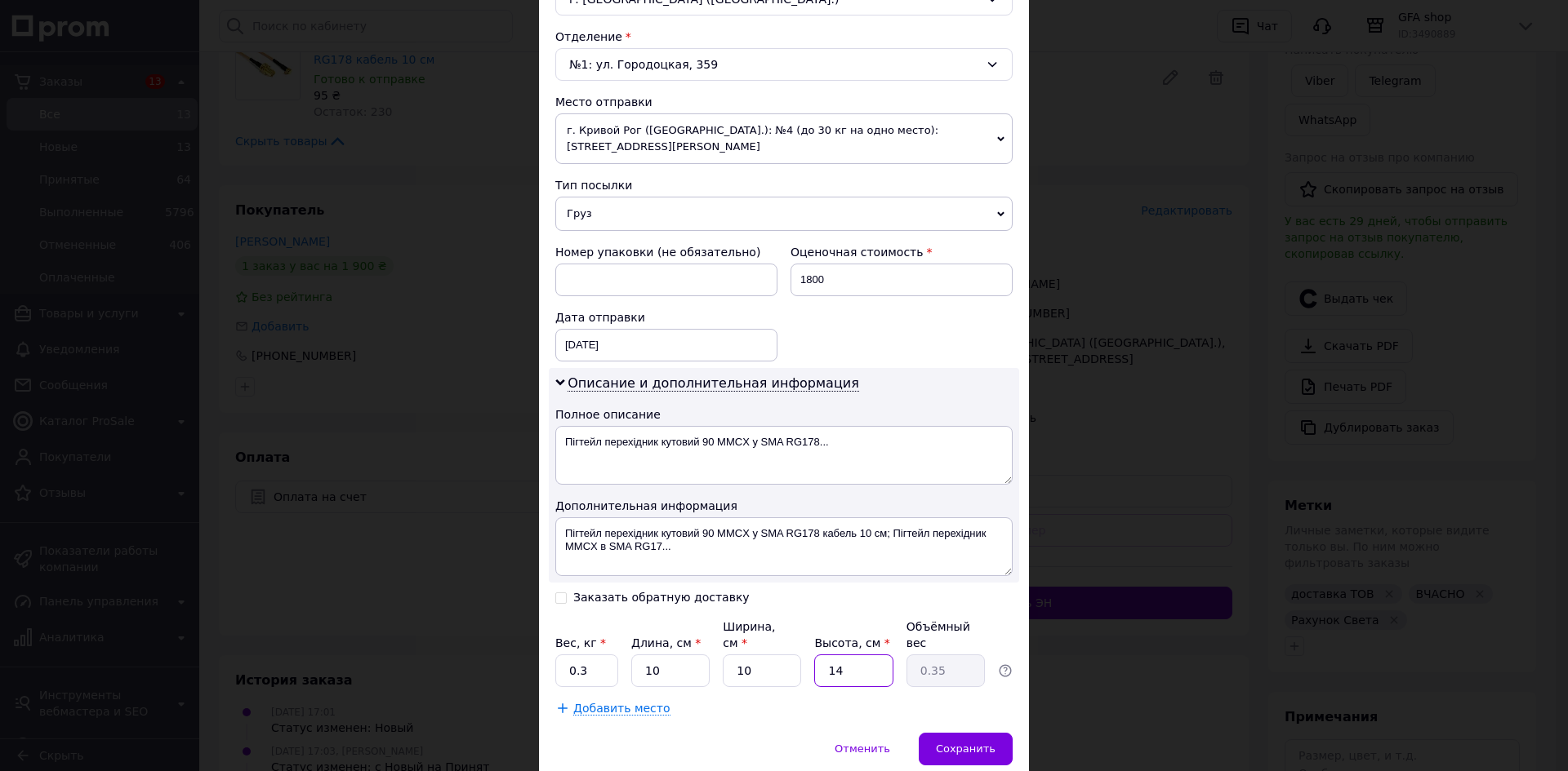
type input "0.1"
type input "10"
type input "0.25"
type input "10"
click at [947, 742] on span "Сохранить" at bounding box center [965, 749] width 60 height 12
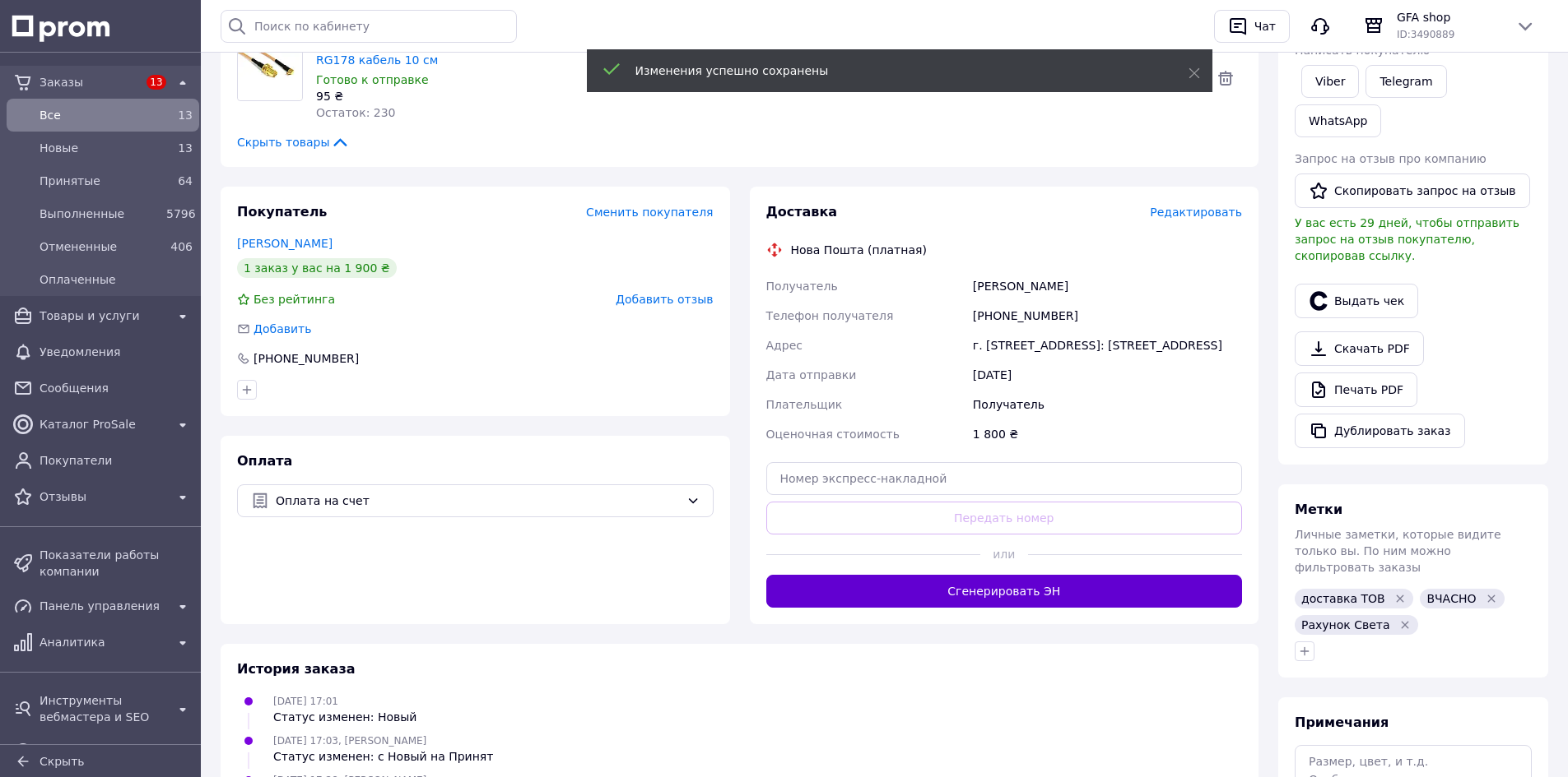
click at [1015, 575] on button "Сгенерировать ЭН" at bounding box center [1004, 591] width 477 height 33
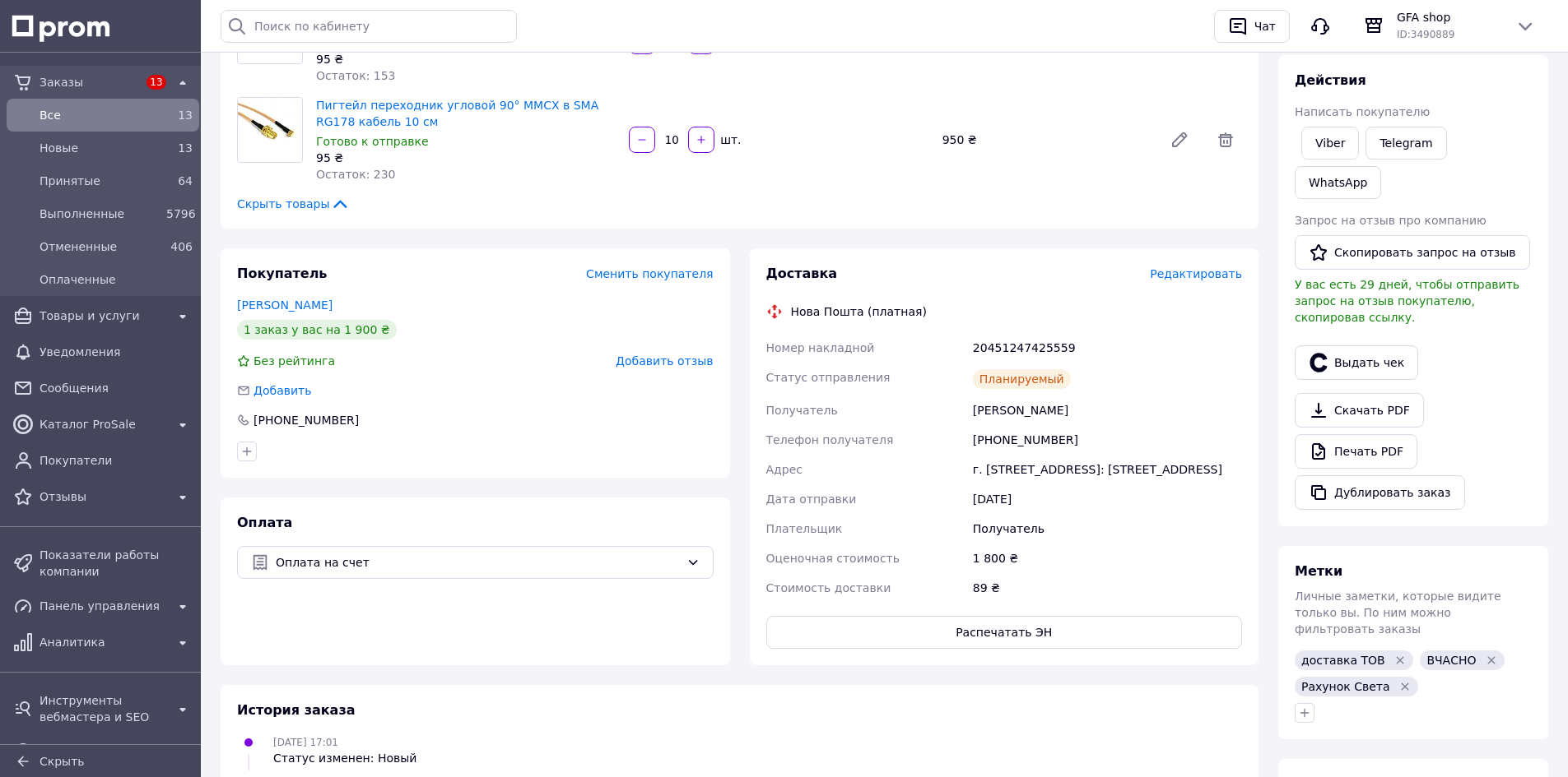
scroll to position [165, 0]
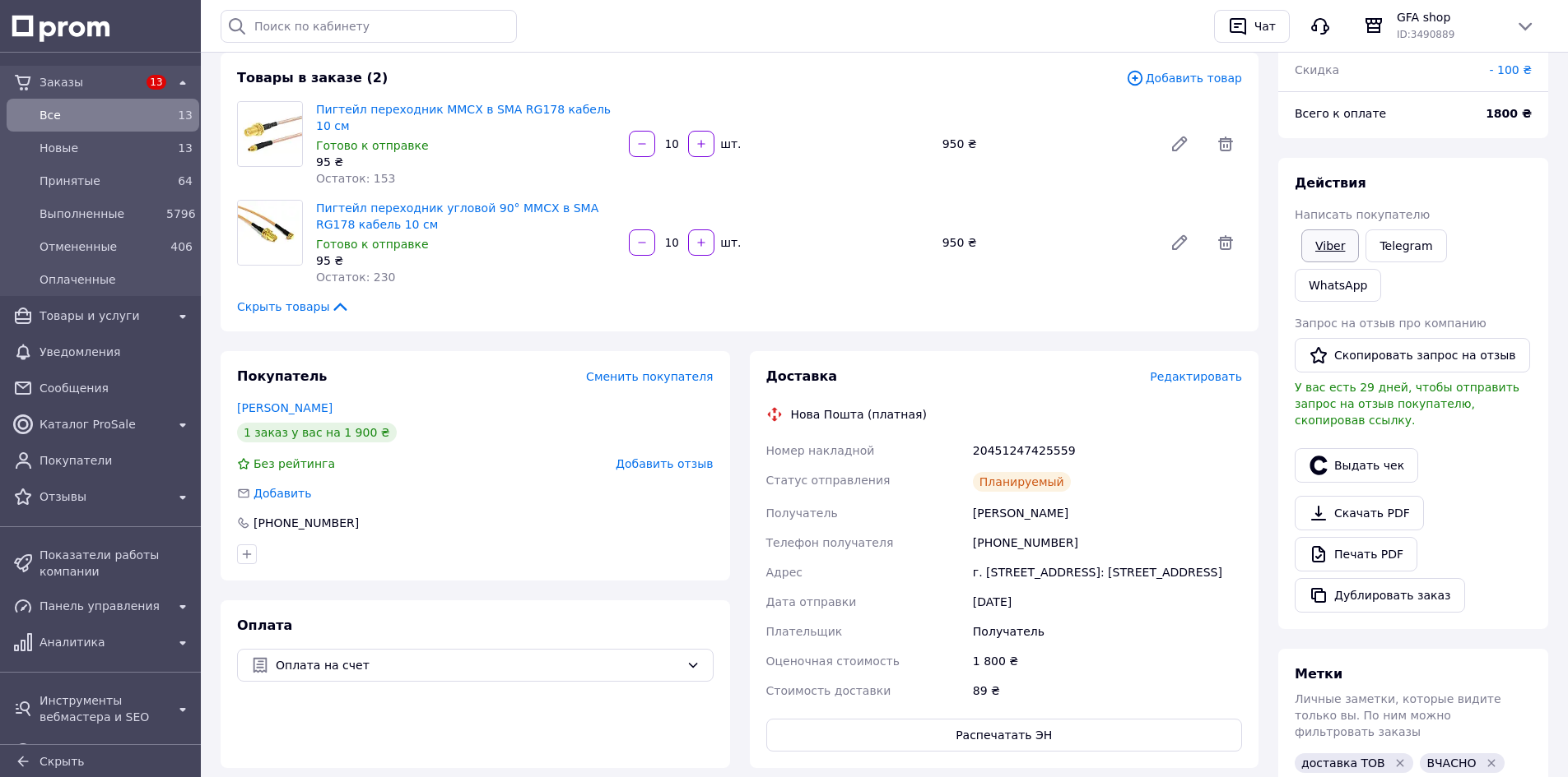
click at [1336, 244] on link "Viber" at bounding box center [1330, 246] width 58 height 33
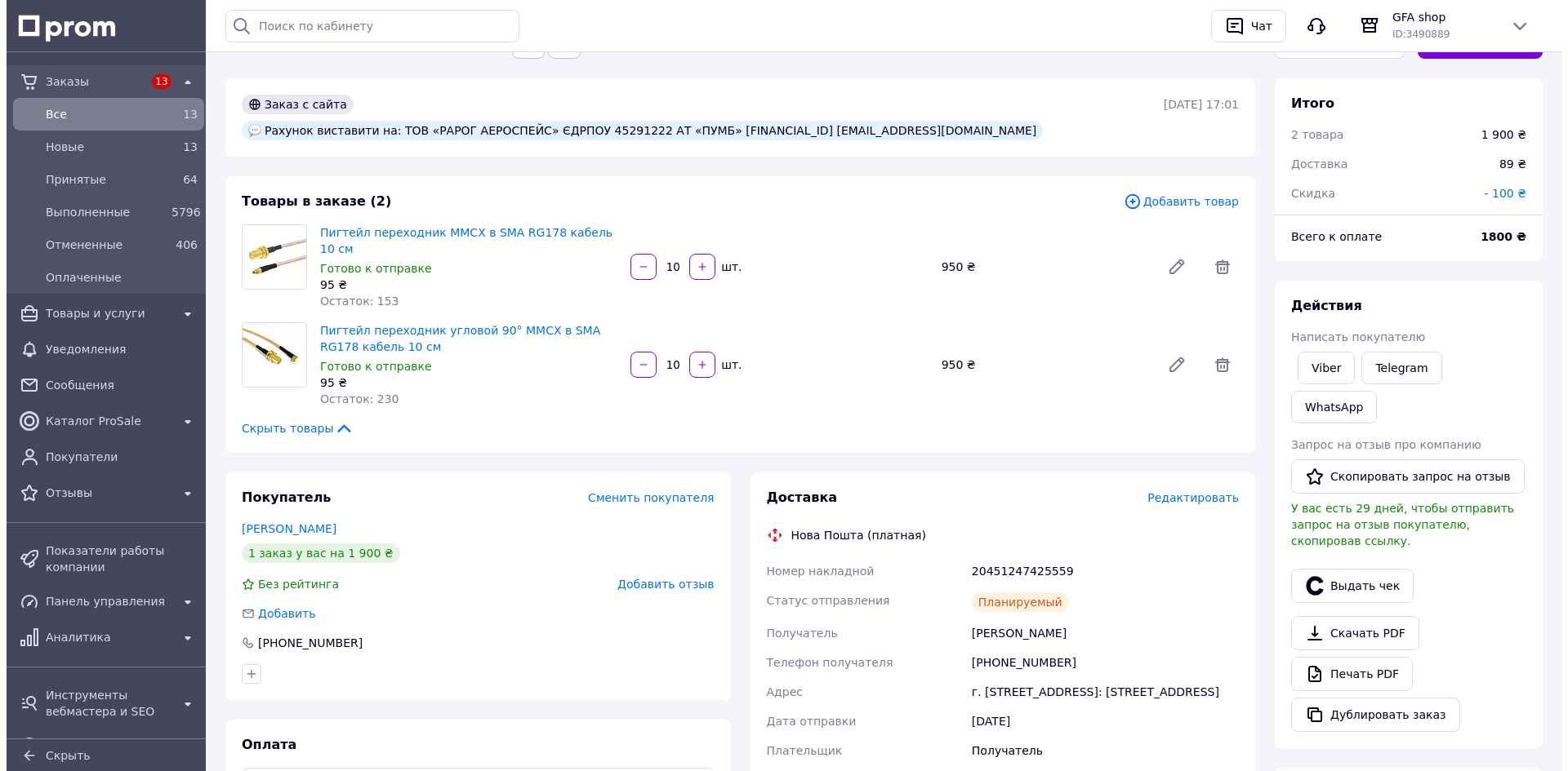
scroll to position [0, 0]
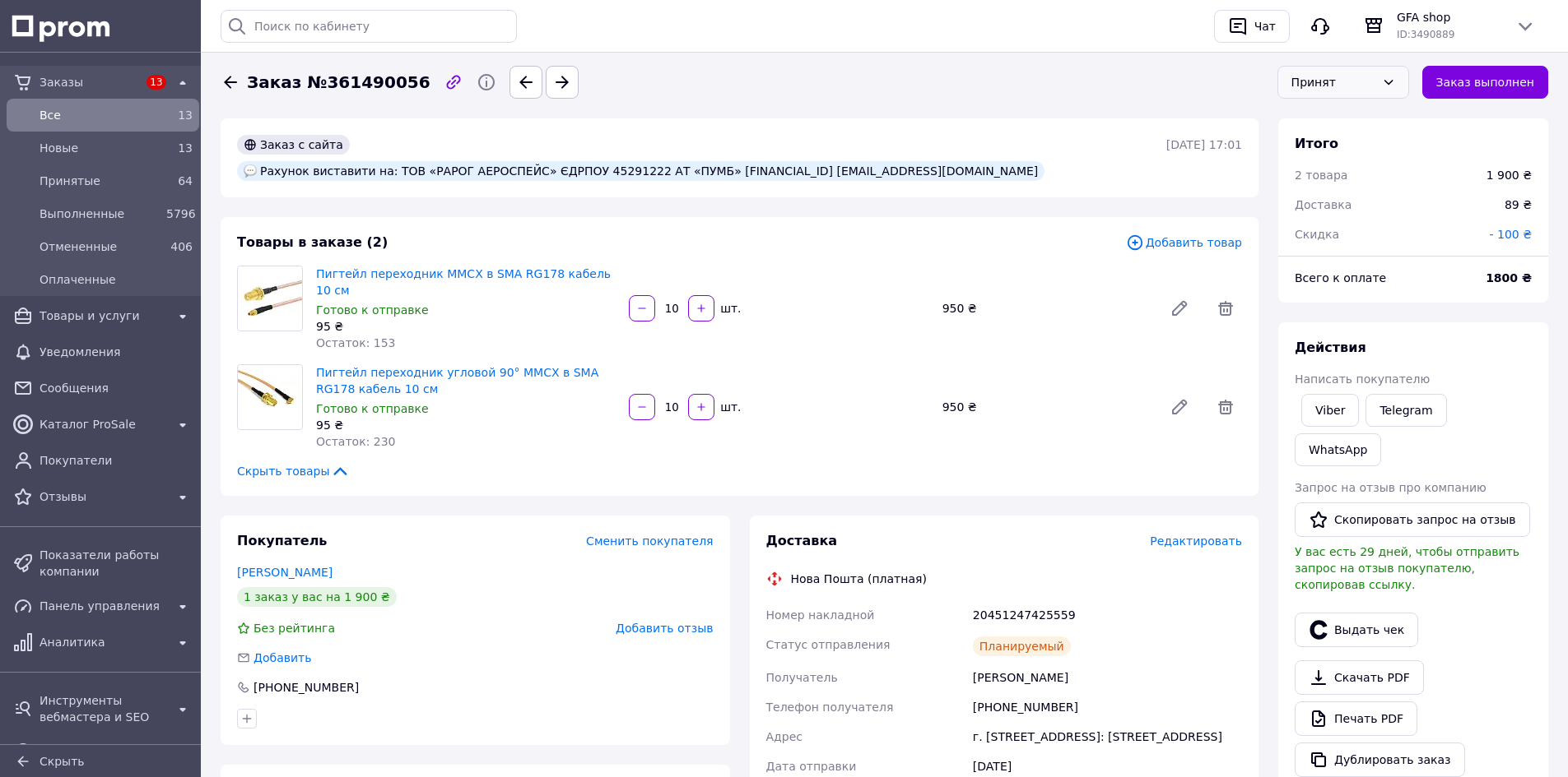
click at [1367, 80] on div "Принят" at bounding box center [1334, 82] width 84 height 18
click at [1368, 117] on li "Выполнен" at bounding box center [1343, 118] width 130 height 31
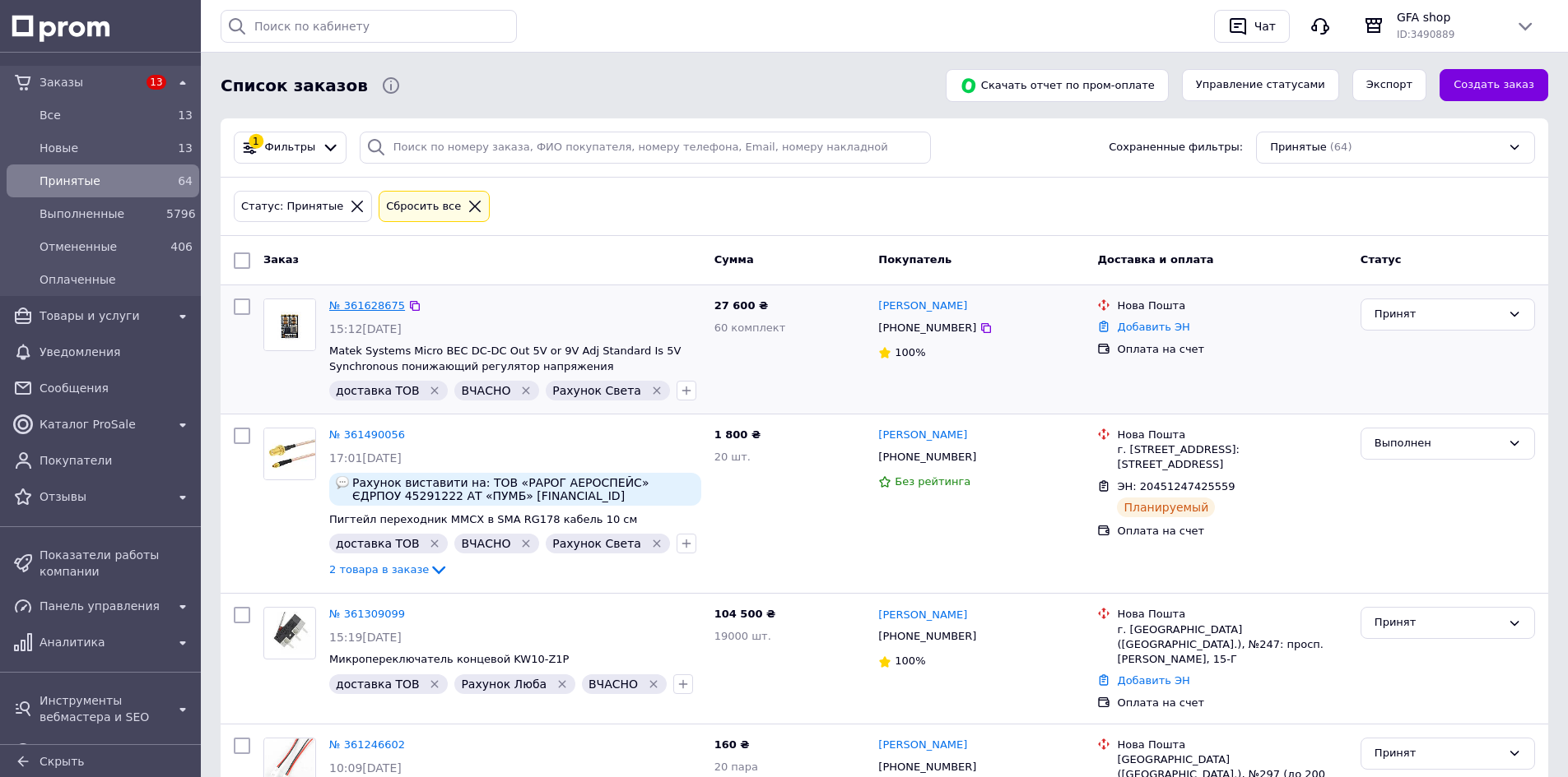
click at [369, 305] on link "№ 361628675" at bounding box center [367, 306] width 76 height 12
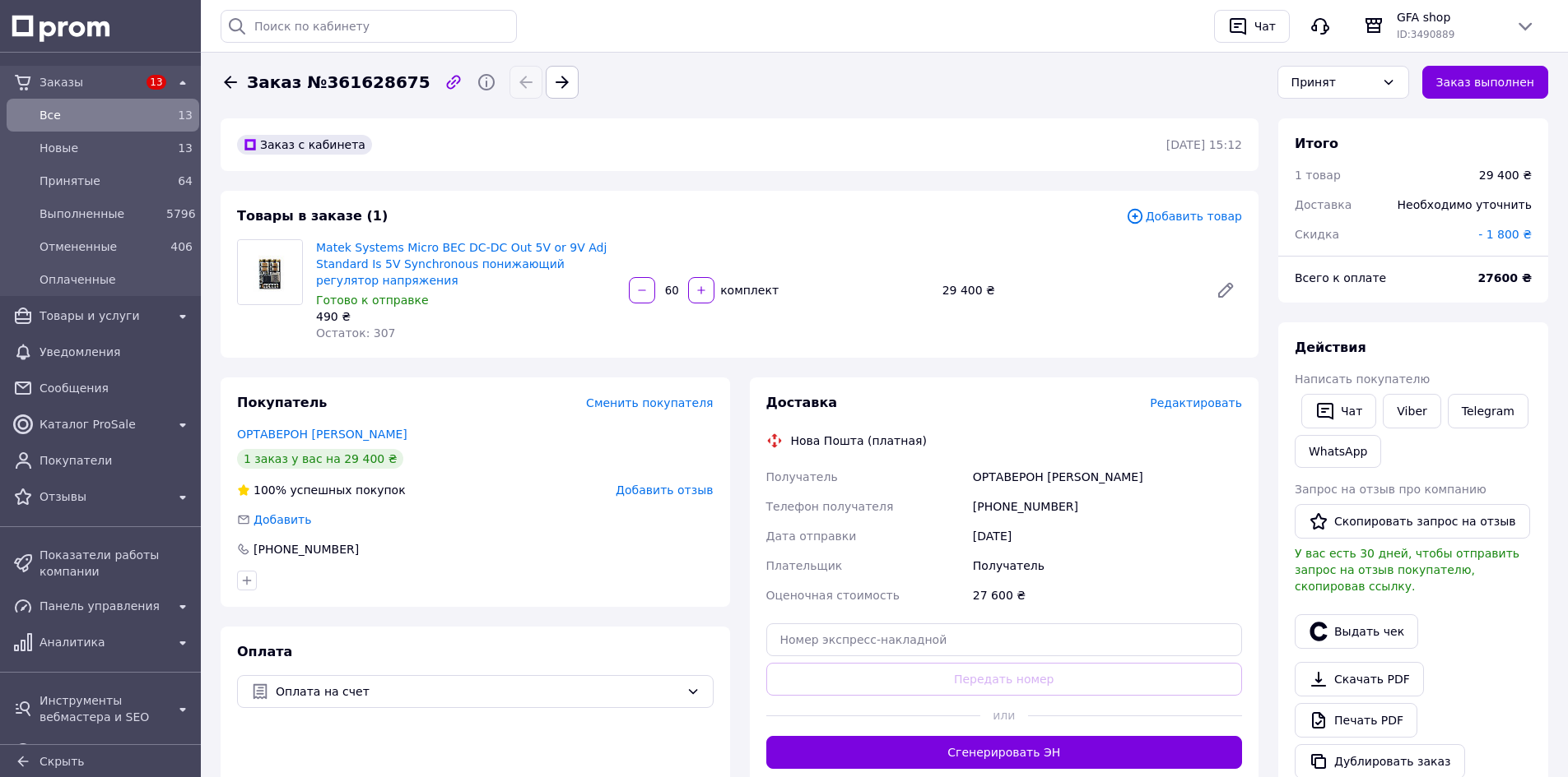
click at [1201, 404] on span "Редактировать" at bounding box center [1196, 402] width 92 height 13
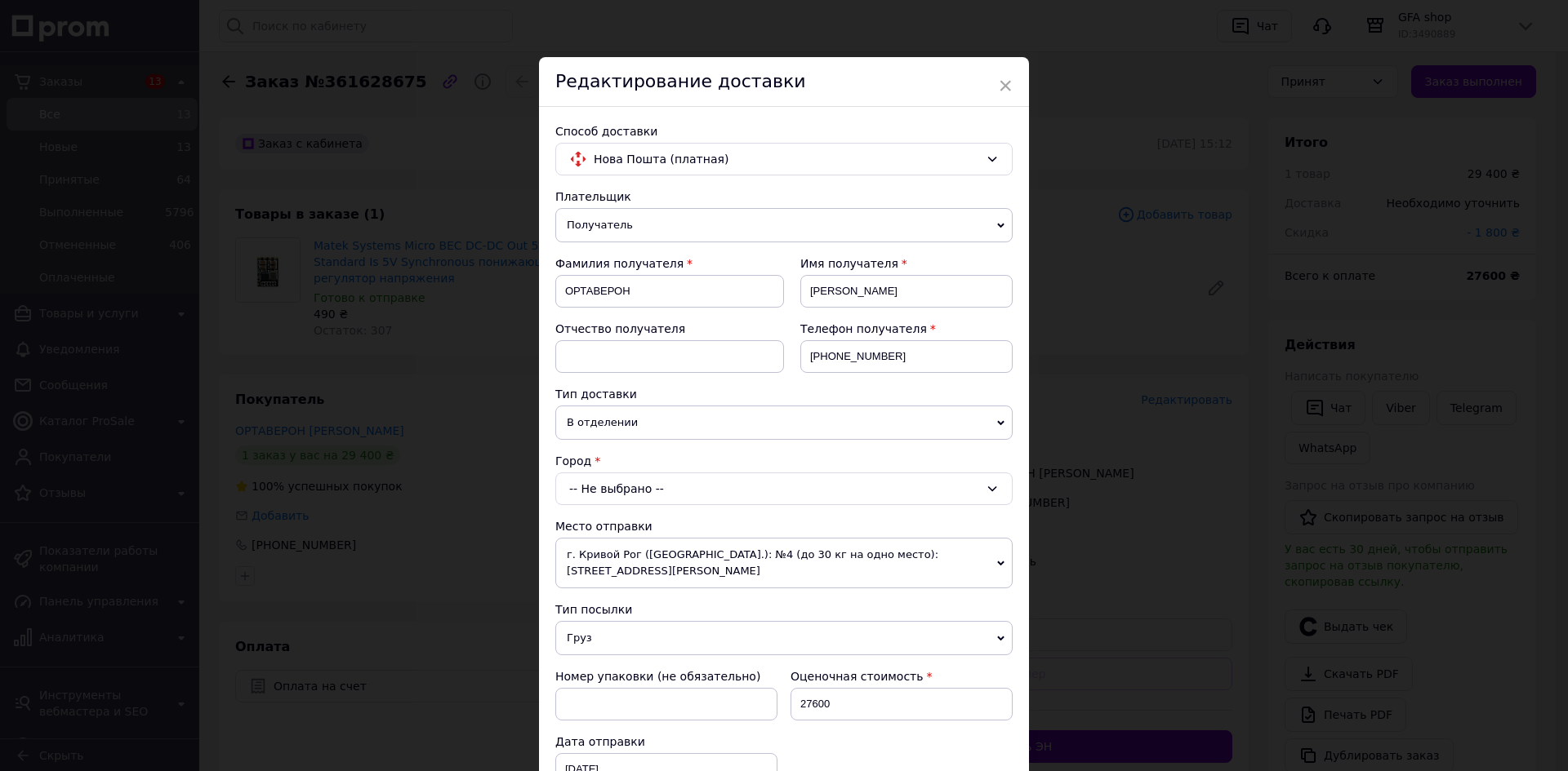
click at [884, 487] on div "-- Не выбрано --" at bounding box center [784, 489] width 458 height 33
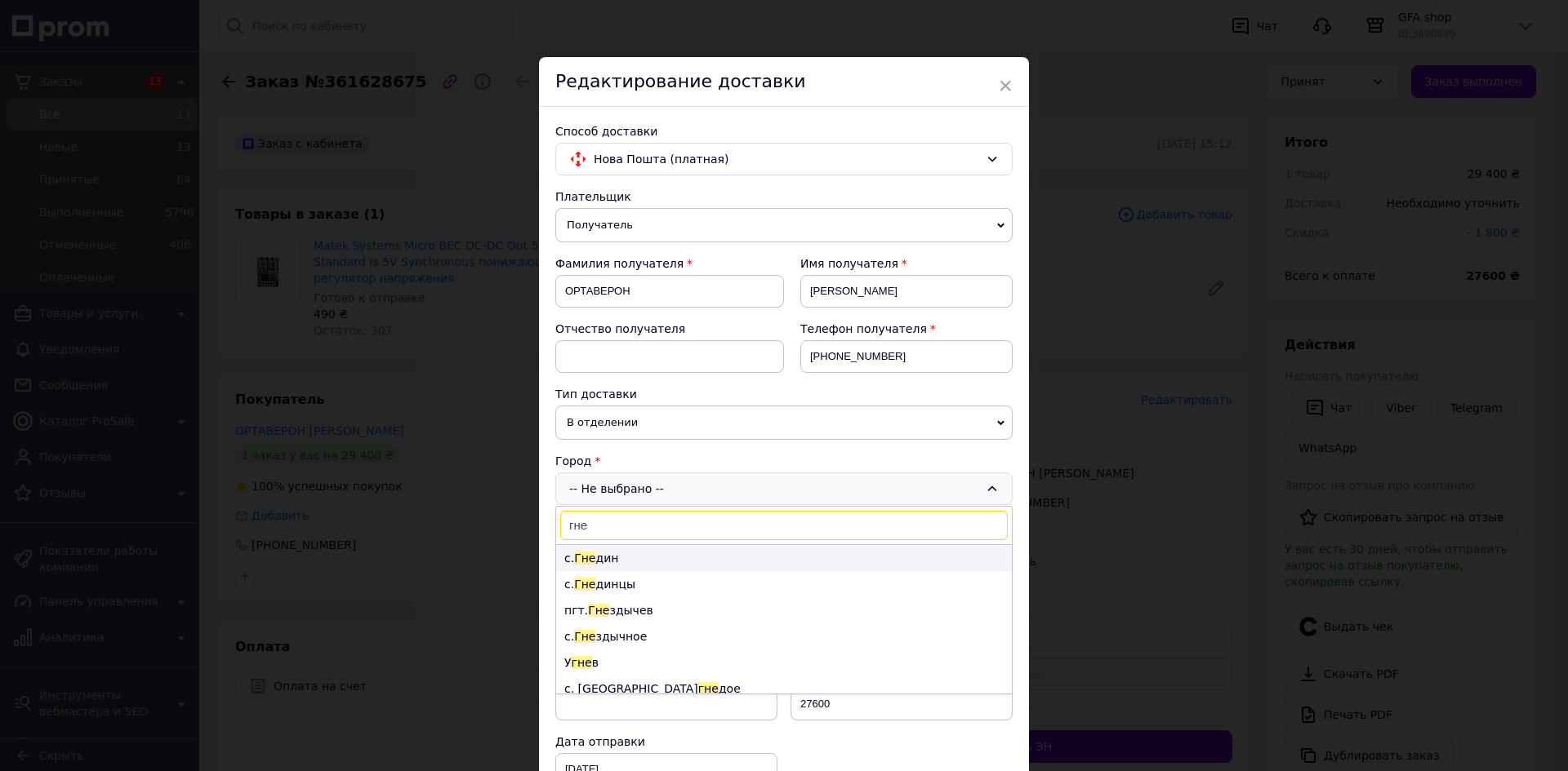
type input "гне"
click at [601, 563] on li "с. Гне дин" at bounding box center [784, 558] width 456 height 26
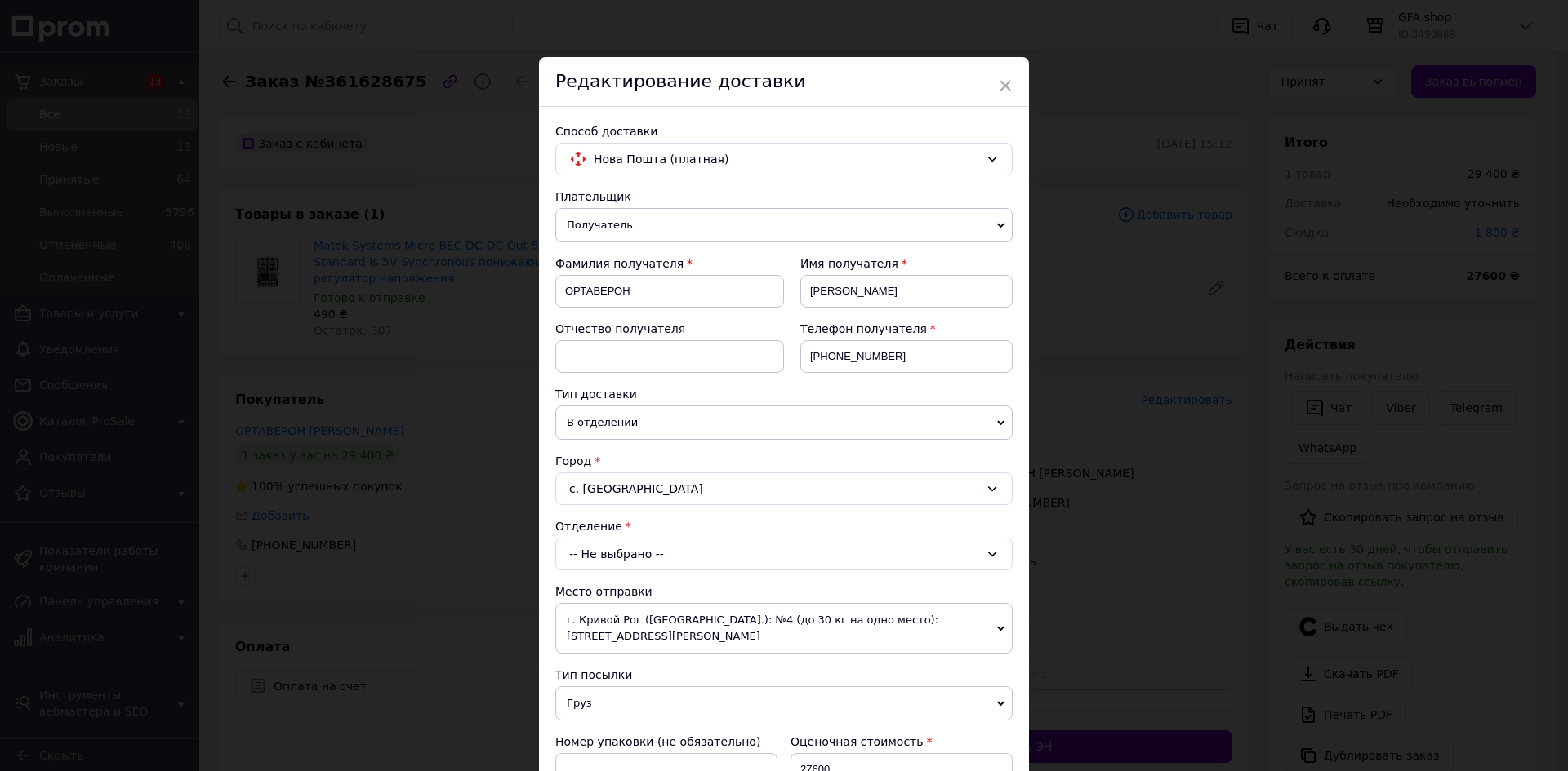
click at [629, 549] on div "-- Не выбрано --" at bounding box center [784, 554] width 458 height 33
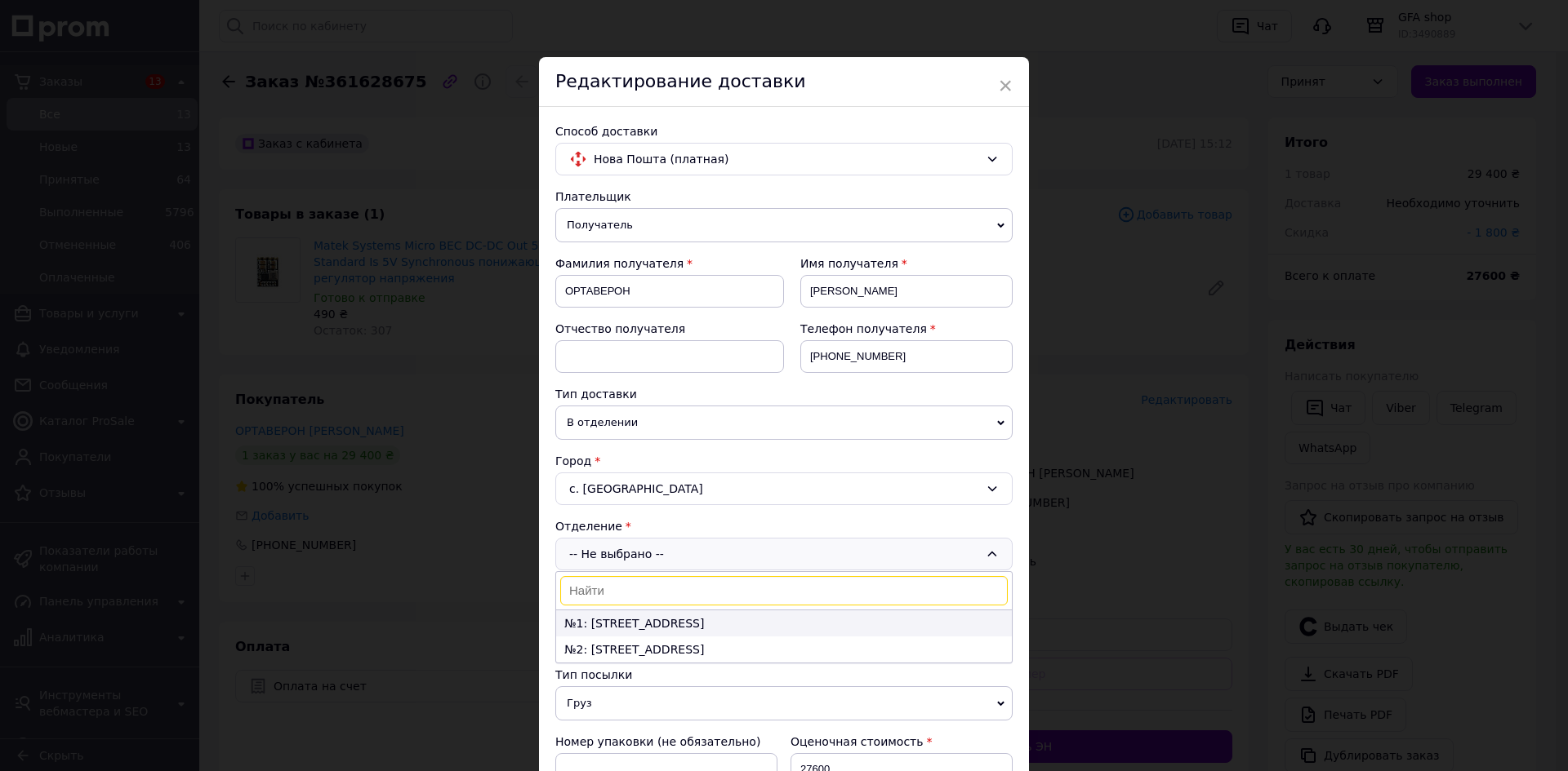
click at [630, 619] on li "№1: [STREET_ADDRESS]" at bounding box center [784, 623] width 456 height 26
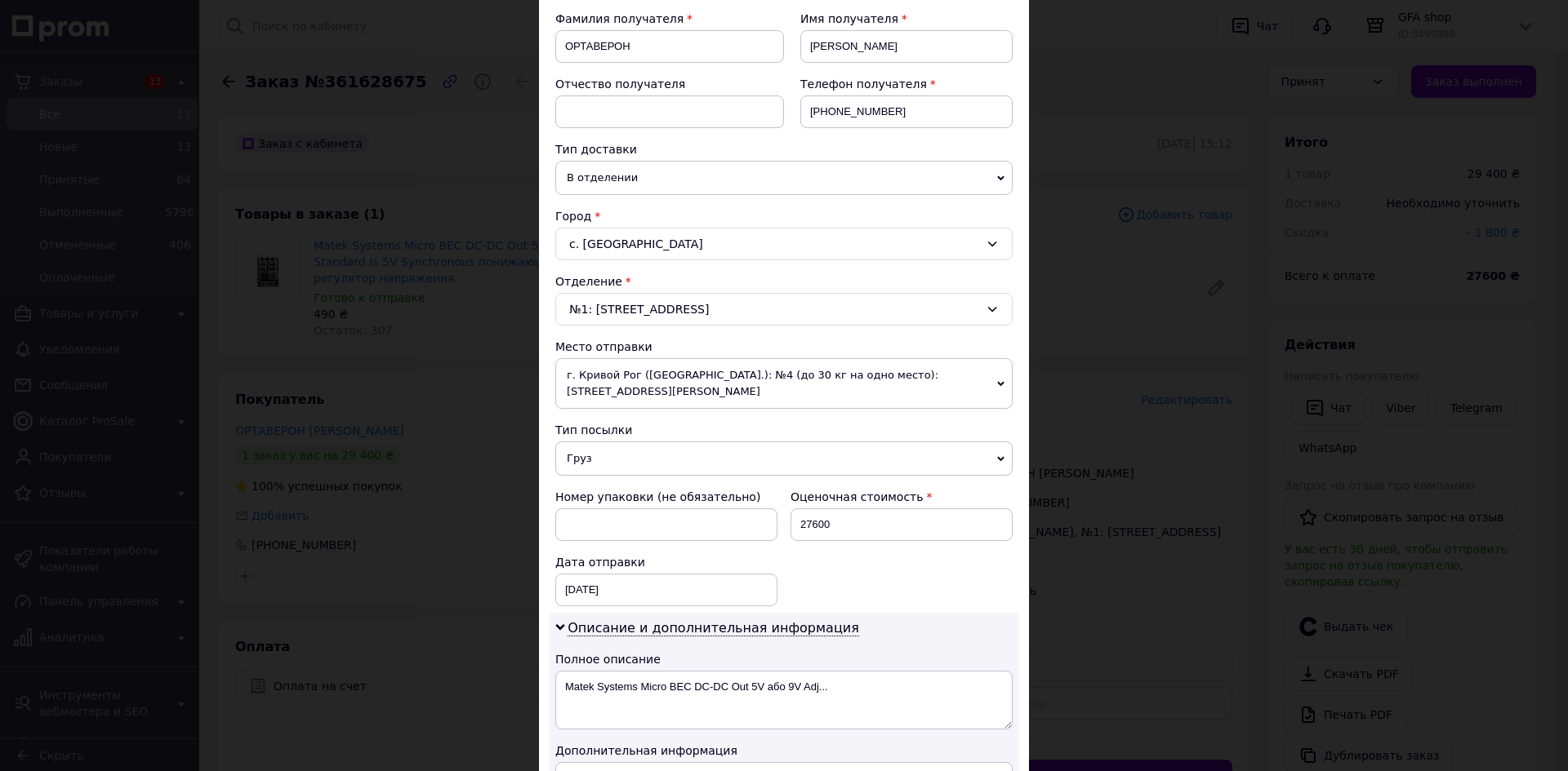
scroll to position [163, 0]
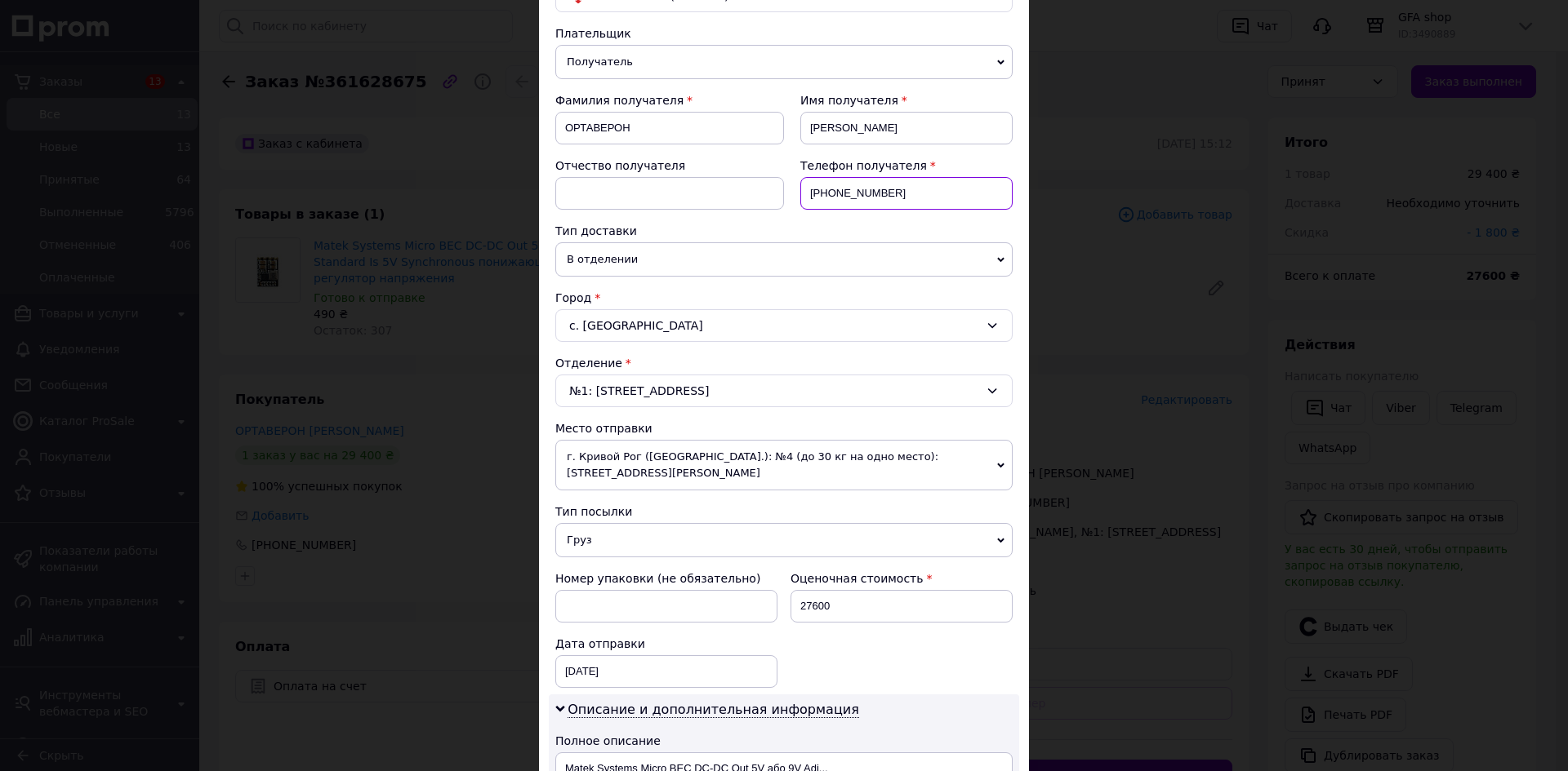
click at [837, 191] on input "[PHONE_NUMBER]" at bounding box center [907, 194] width 213 height 33
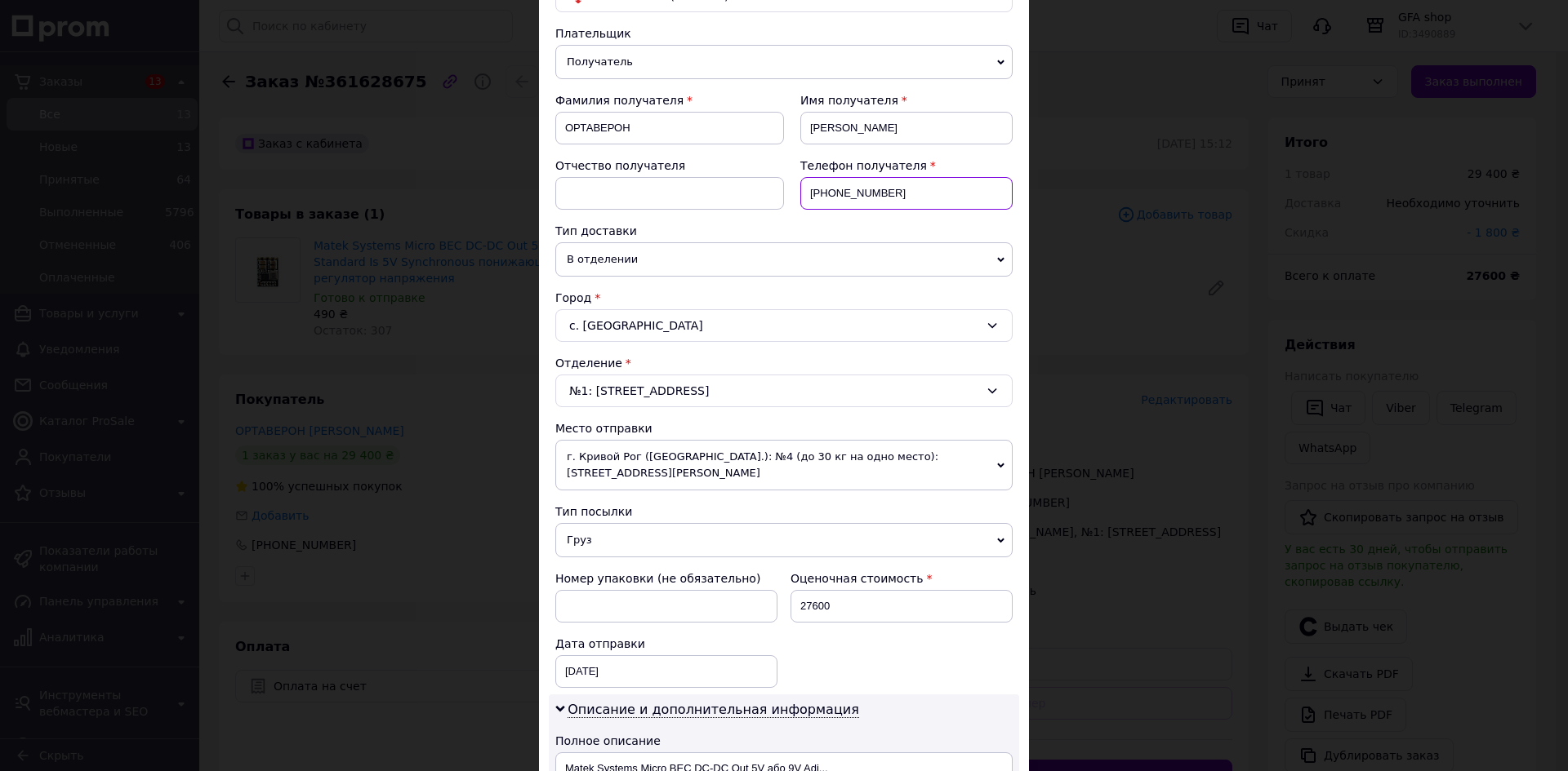
paste input "954903799"
type input "[PHONE_NUMBER]"
click at [647, 131] on input "ОРТАВЕРОН" at bounding box center [669, 128] width 228 height 33
paste input "ихайлов [PERSON_NAME]"
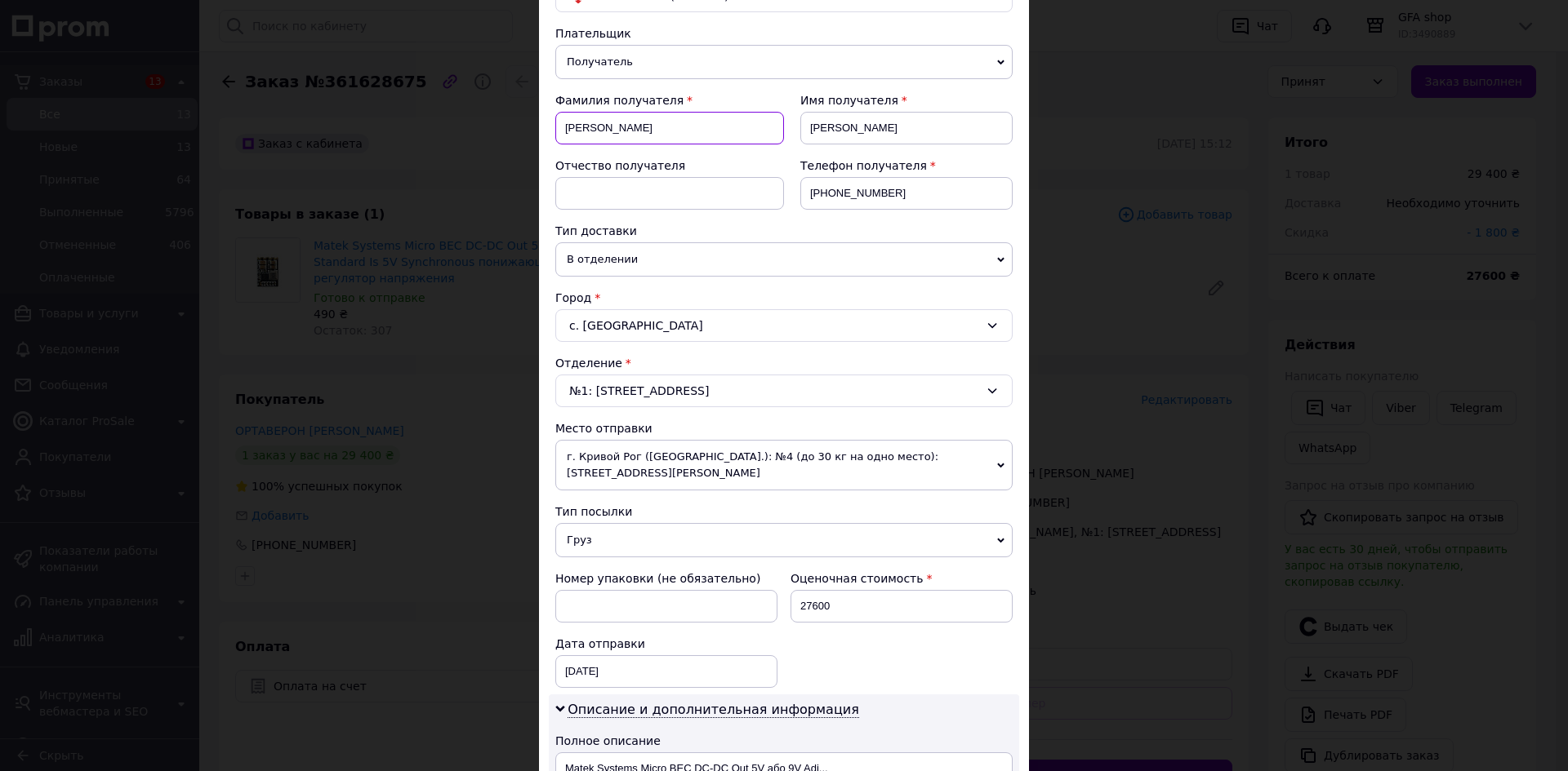
click at [640, 127] on input "[PERSON_NAME]" at bounding box center [669, 128] width 228 height 33
type input "[PERSON_NAME]"
click at [813, 125] on input "[PERSON_NAME]" at bounding box center [907, 128] width 213 height 33
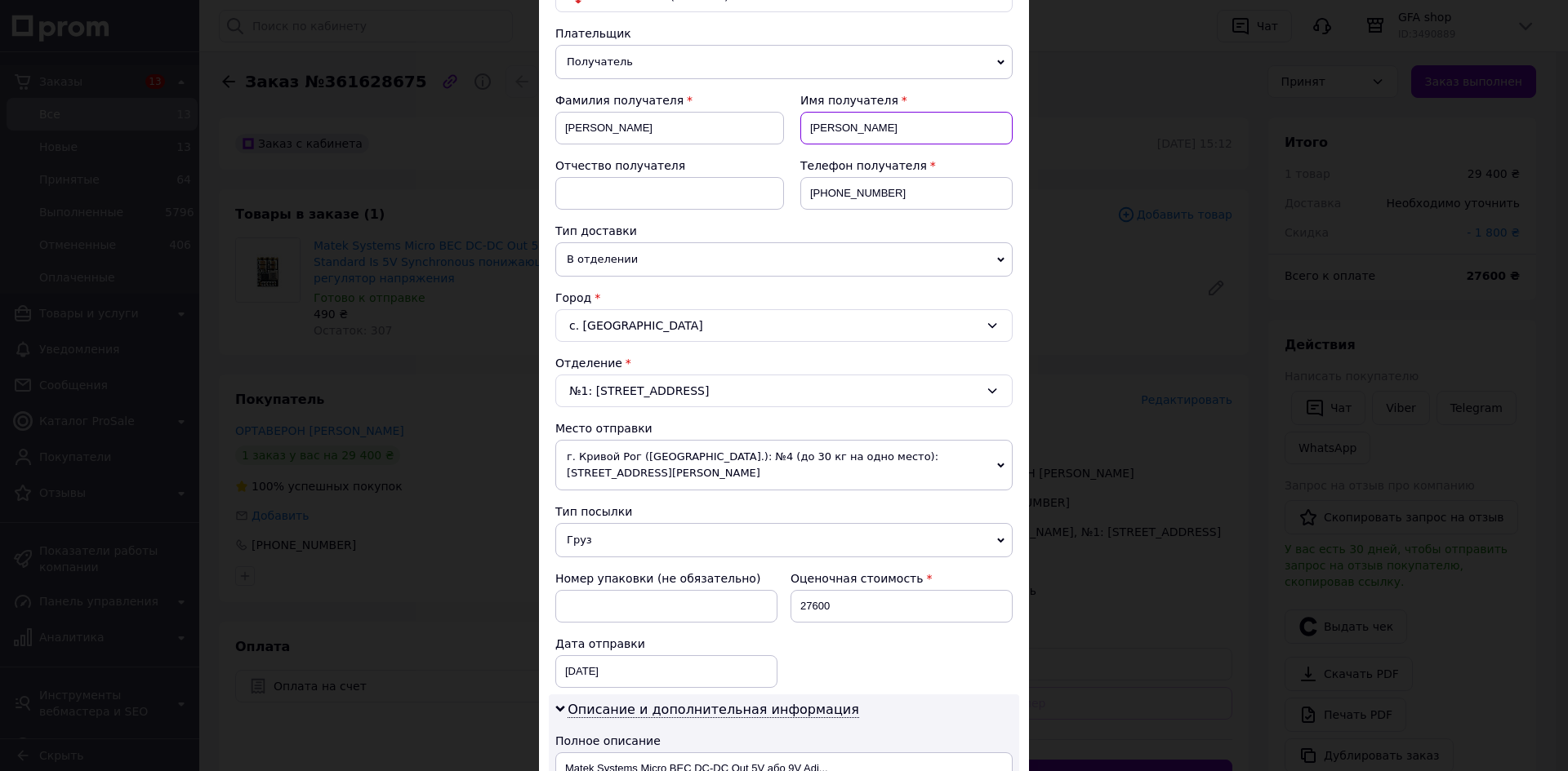
paste input "митро"
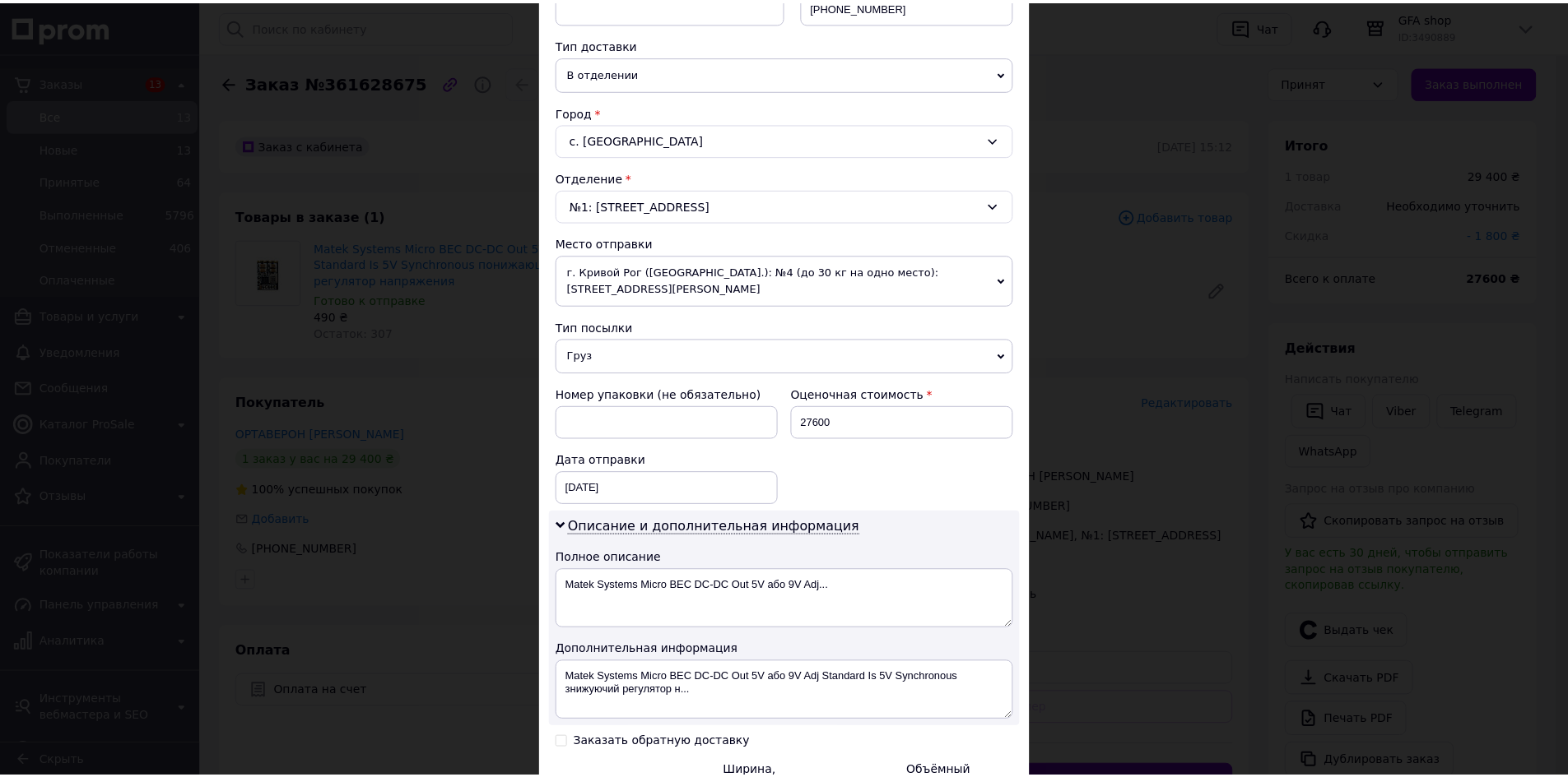
scroll to position [545, 0]
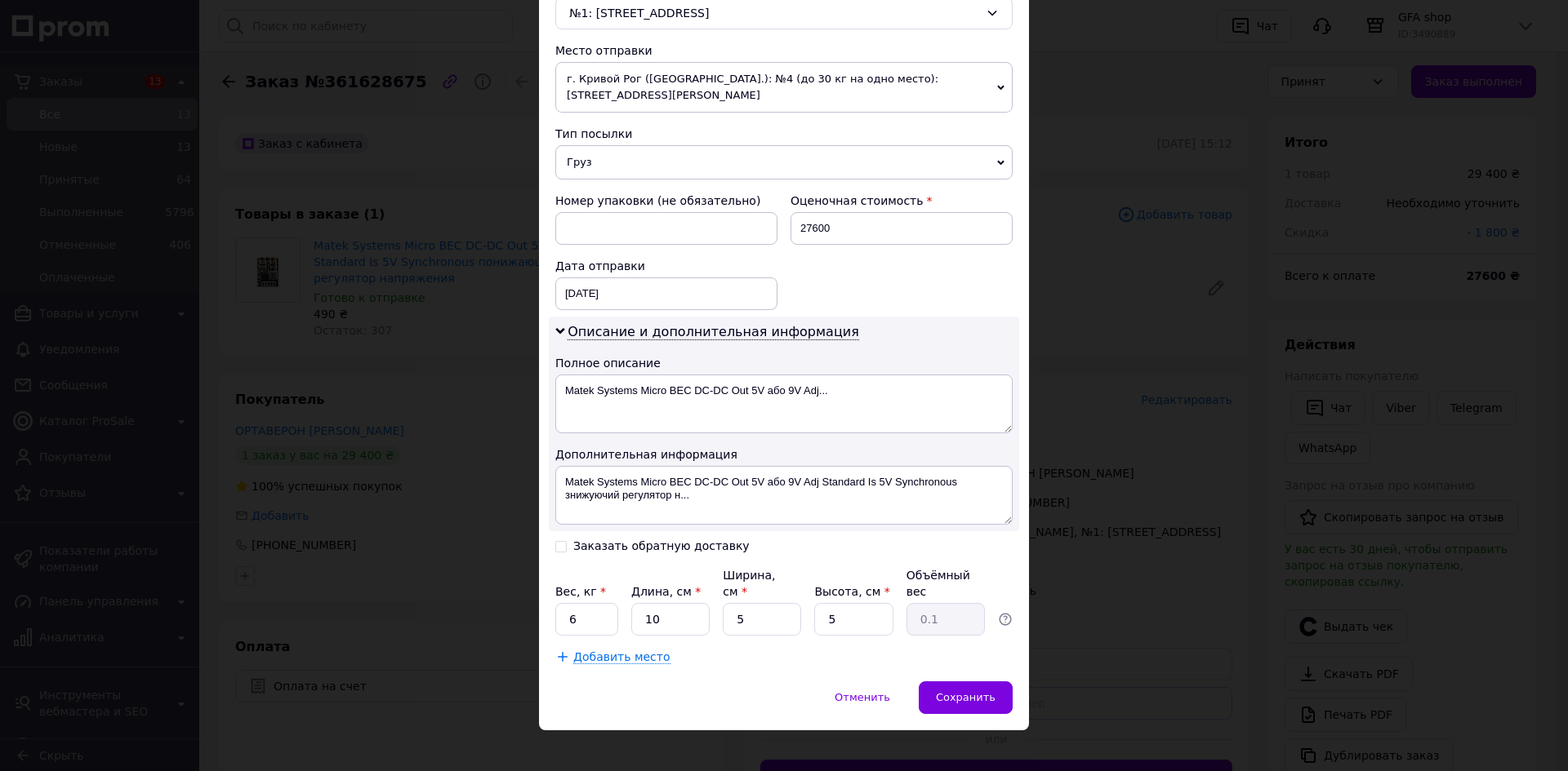
type input "[PERSON_NAME]"
click at [609, 603] on input "6" at bounding box center [586, 620] width 63 height 33
type input "0.5"
click at [661, 618] on input "10" at bounding box center [670, 620] width 79 height 33
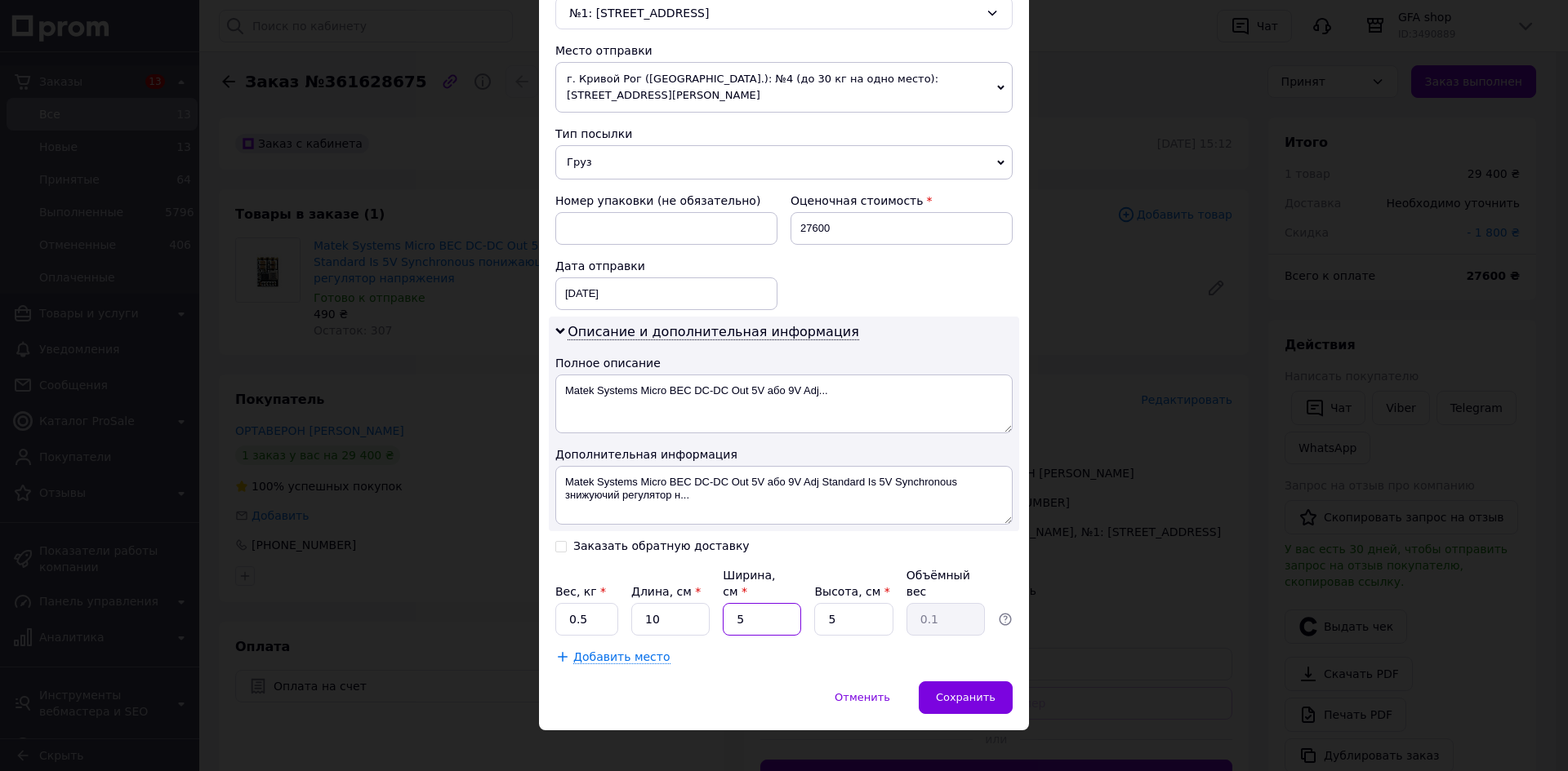
click at [752, 603] on input "5" at bounding box center [762, 620] width 79 height 33
type input "10"
type input "0.13"
type input "10"
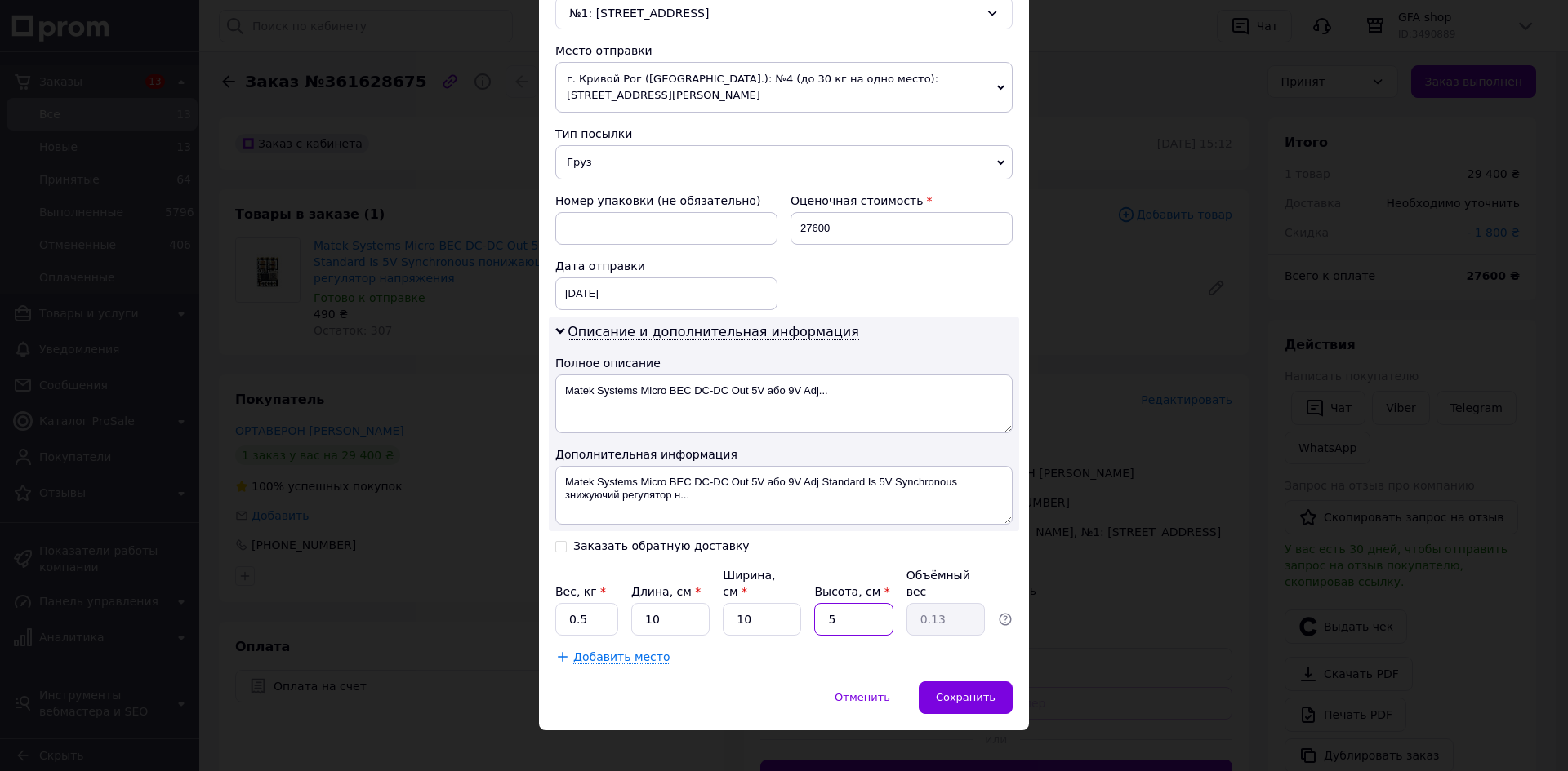
type input "2"
type input "0.1"
type input "20"
type input "0.5"
type input "20"
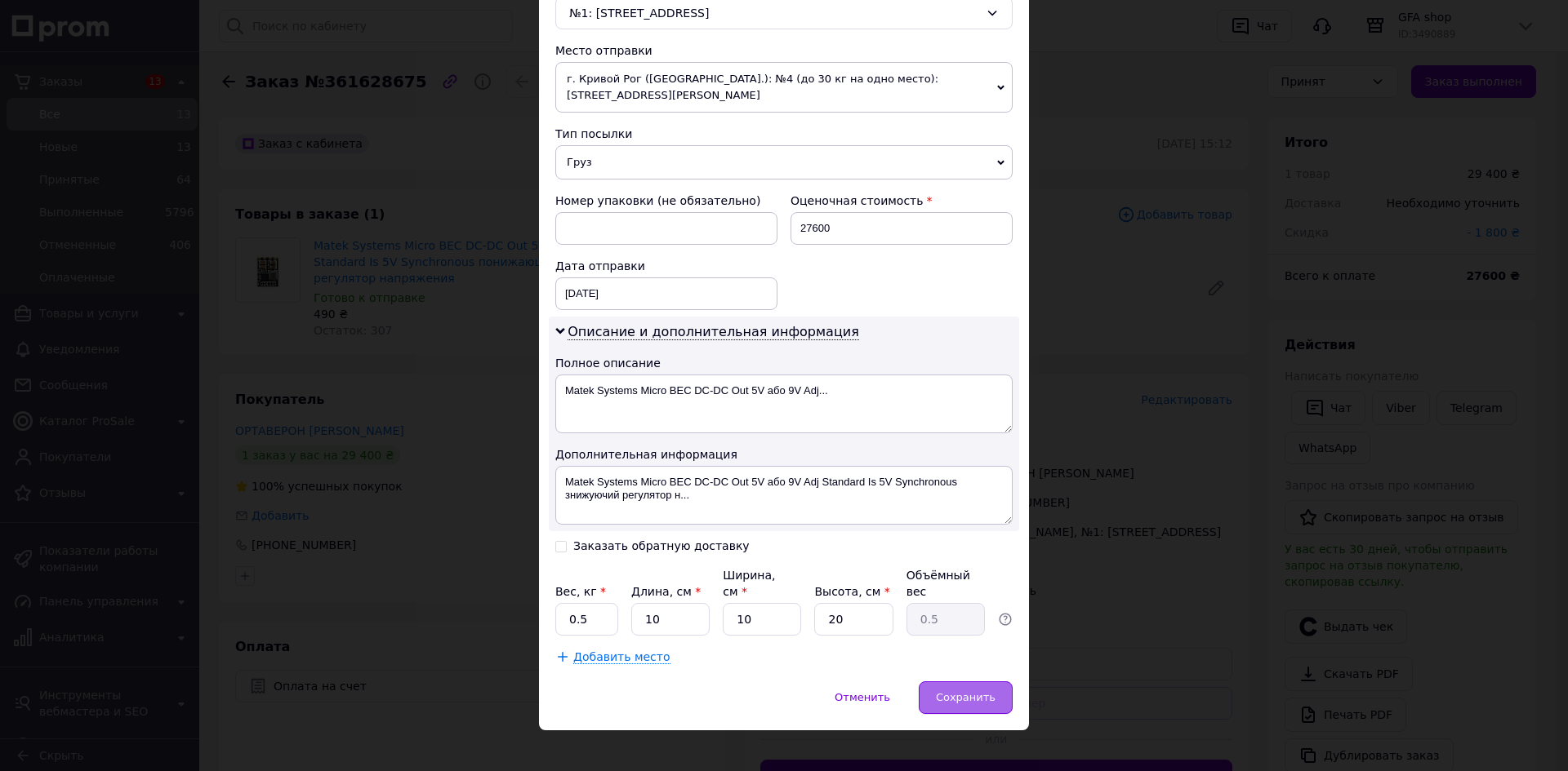
click at [973, 691] on span "Сохранить" at bounding box center [965, 698] width 60 height 12
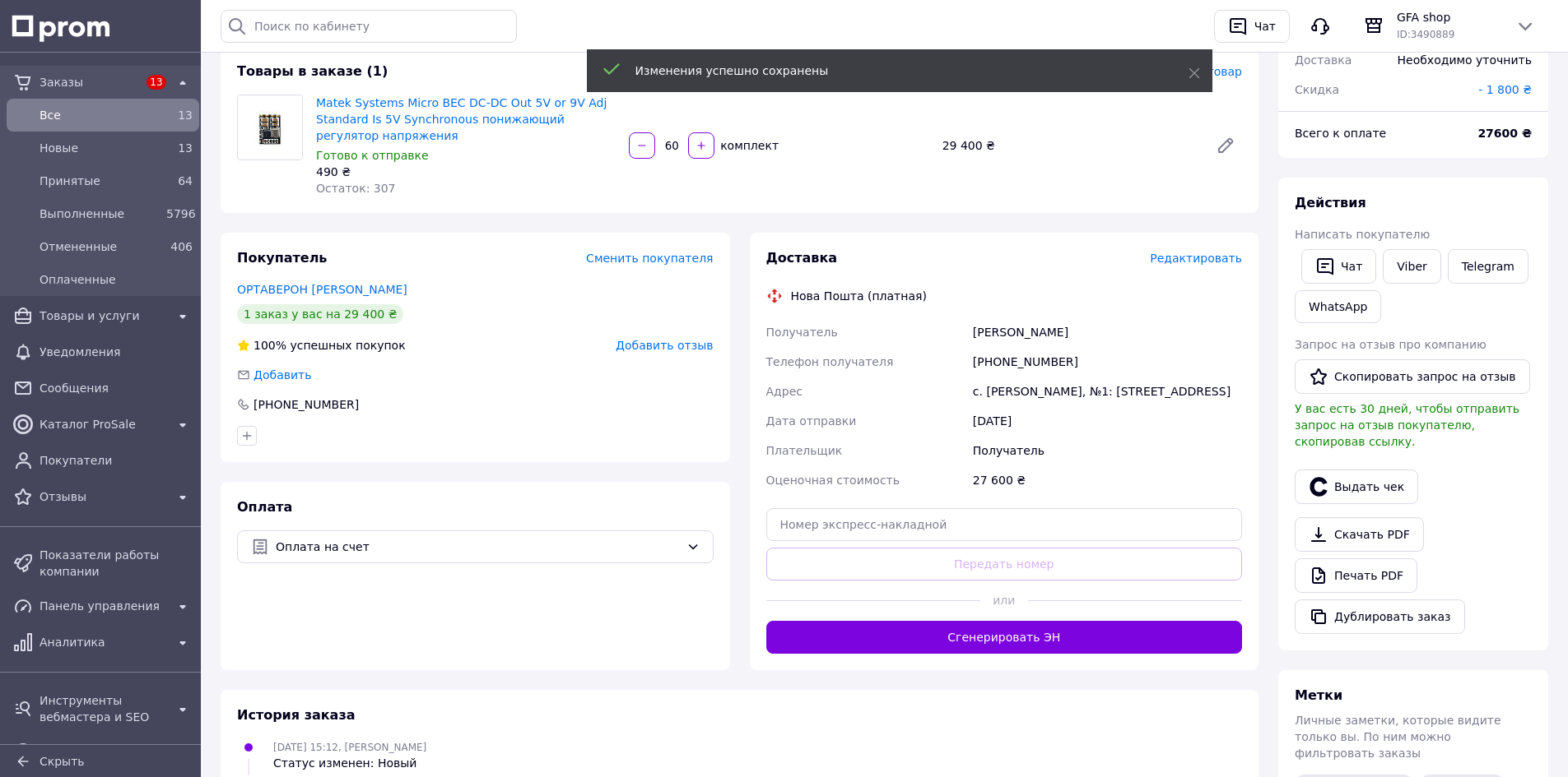
scroll to position [411, 0]
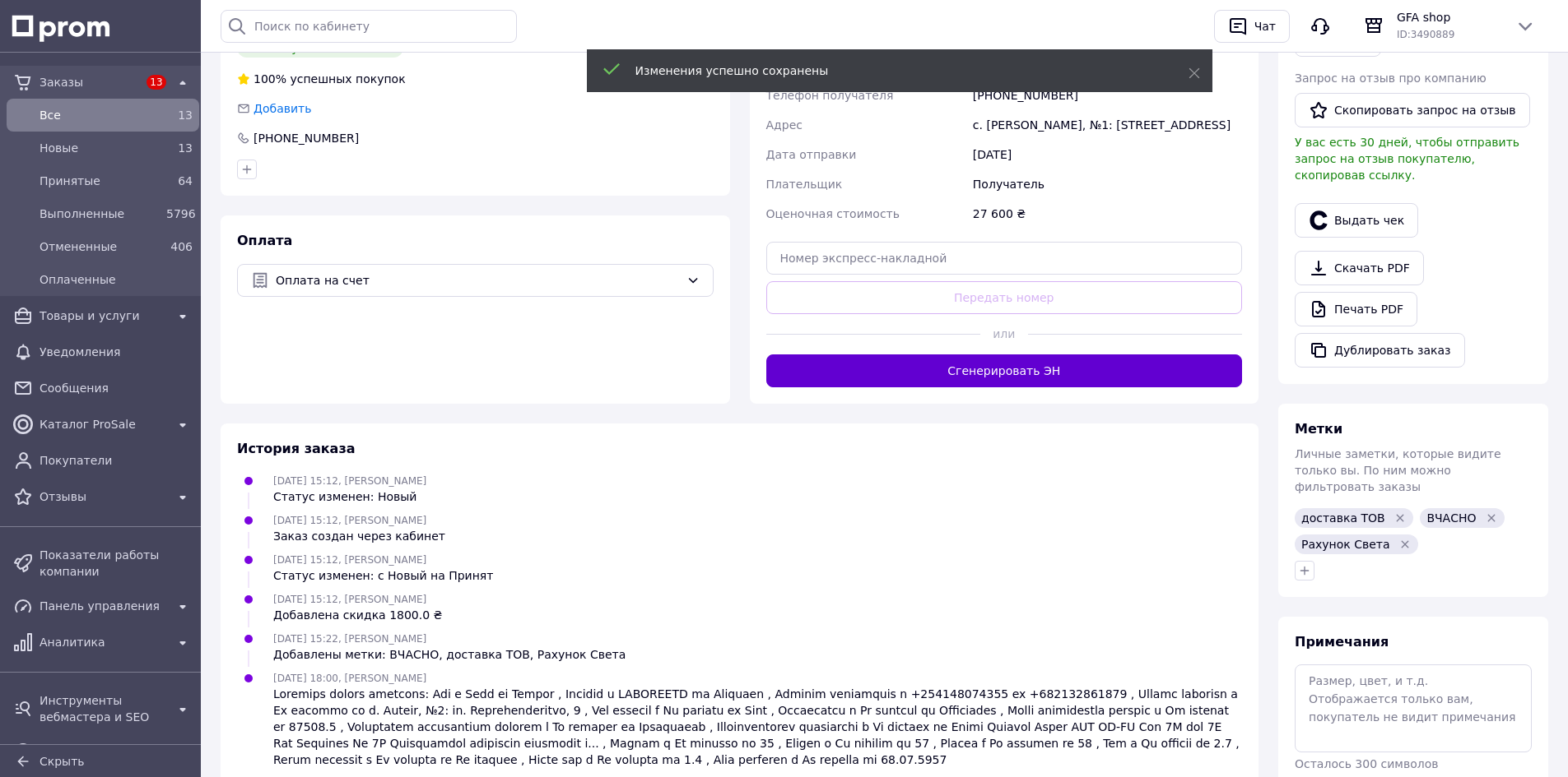
click at [988, 364] on button "Сгенерировать ЭН" at bounding box center [1004, 371] width 477 height 33
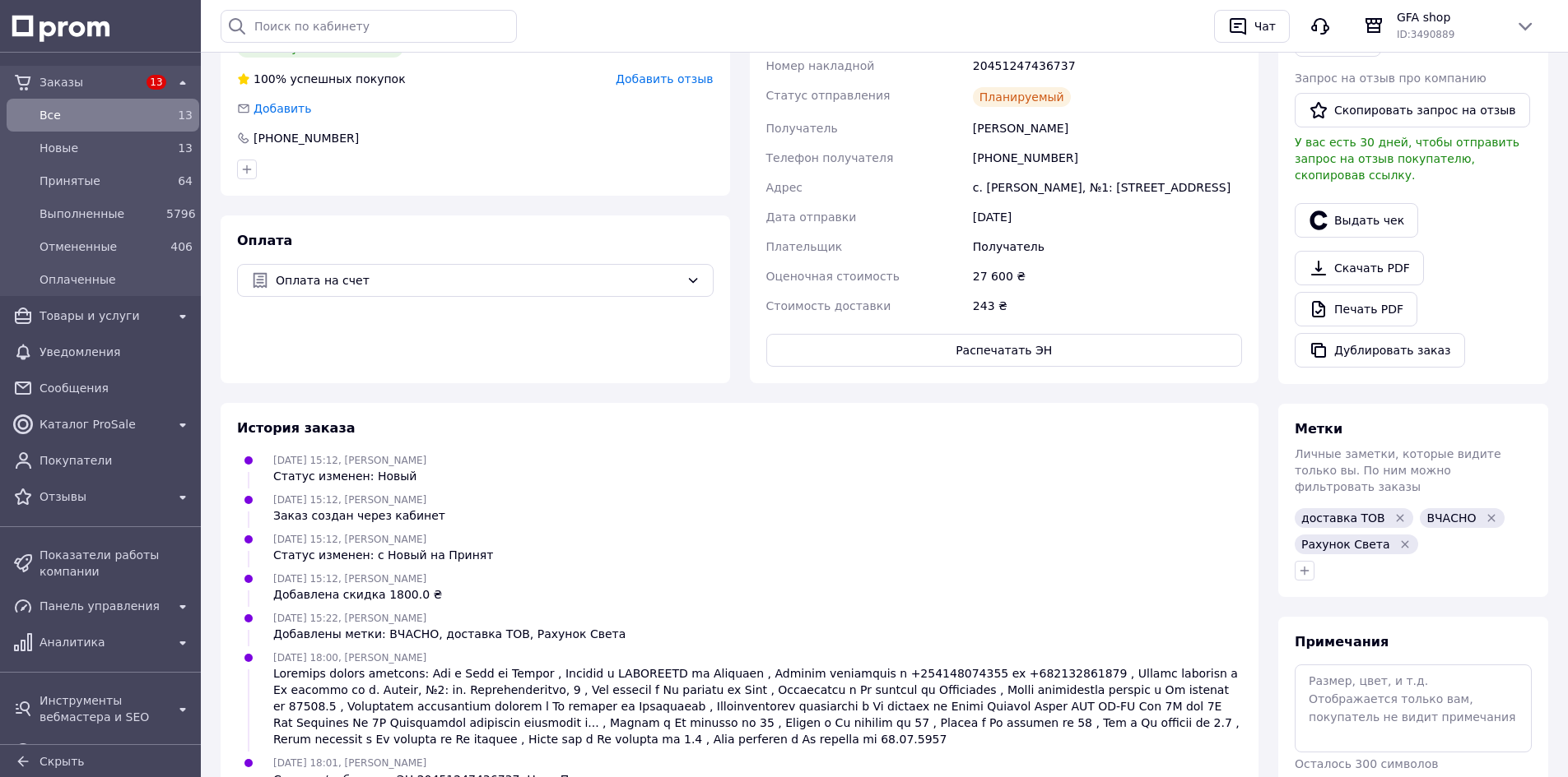
scroll to position [0, 0]
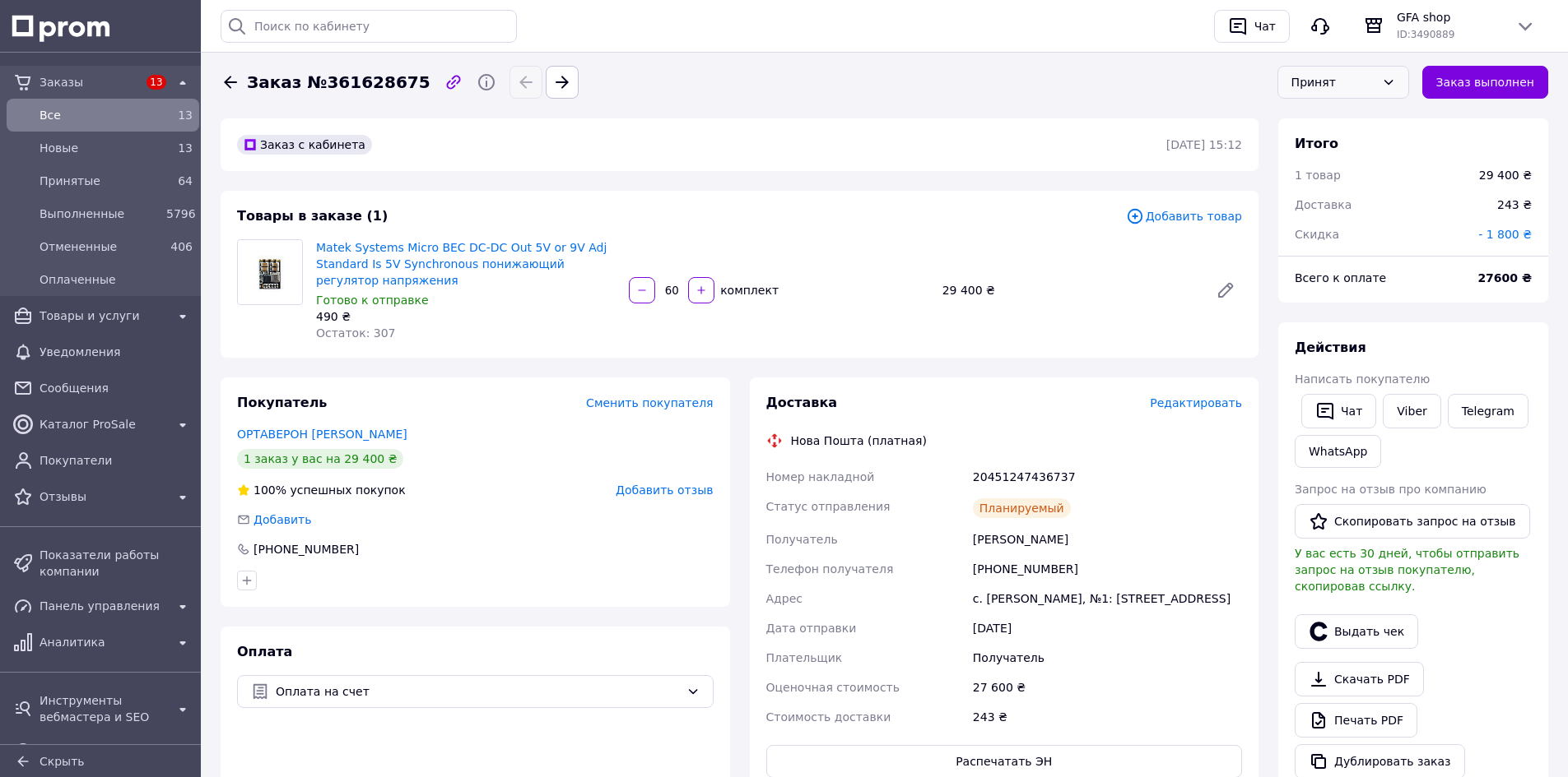
click at [1363, 71] on div "Принят" at bounding box center [1343, 83] width 132 height 33
click at [1327, 126] on li "Выполнен" at bounding box center [1343, 118] width 130 height 31
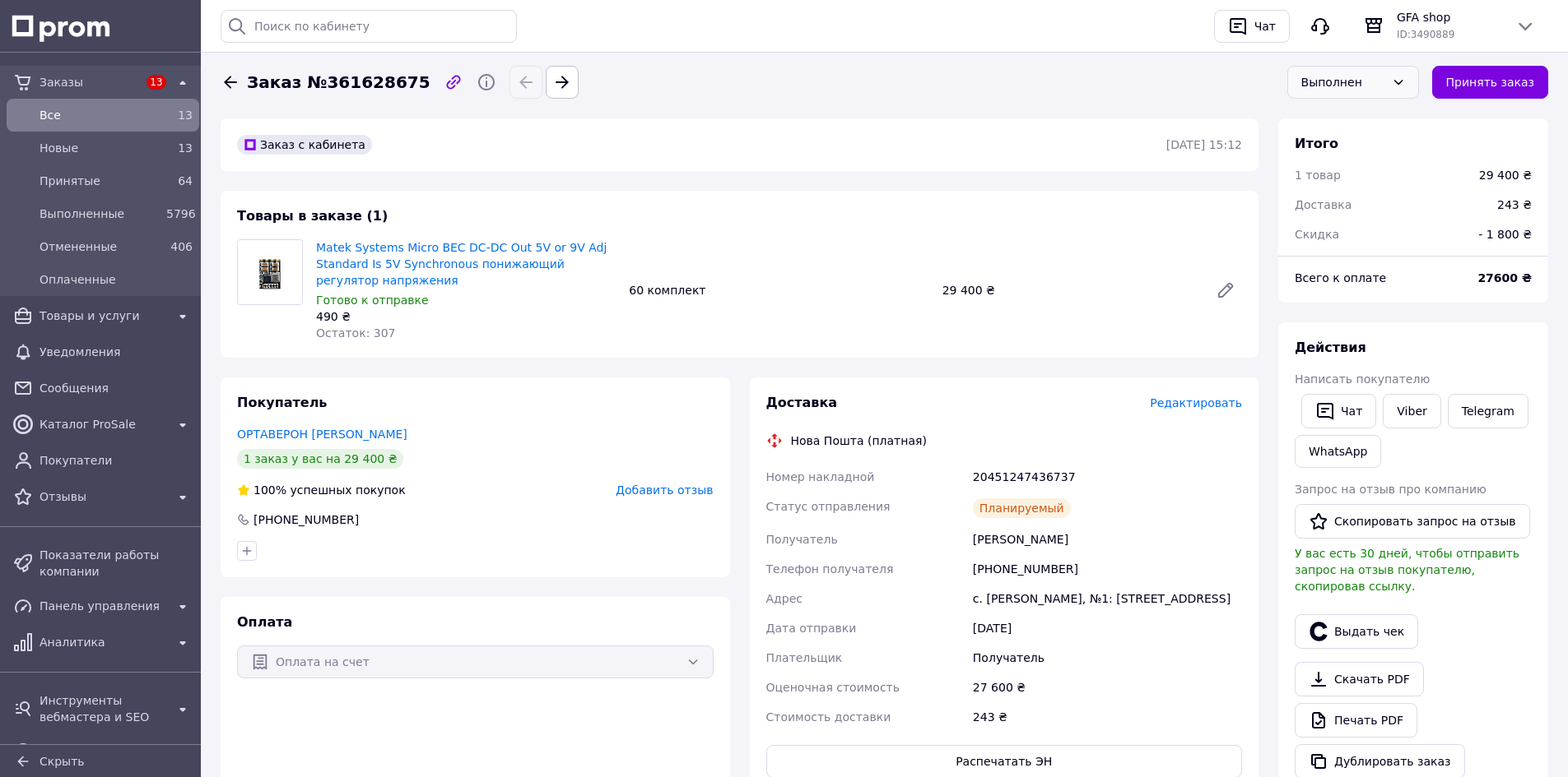
drag, startPoint x: 227, startPoint y: 79, endPoint x: 239, endPoint y: 94, distance: 19.2
click at [227, 79] on icon at bounding box center [230, 82] width 13 height 12
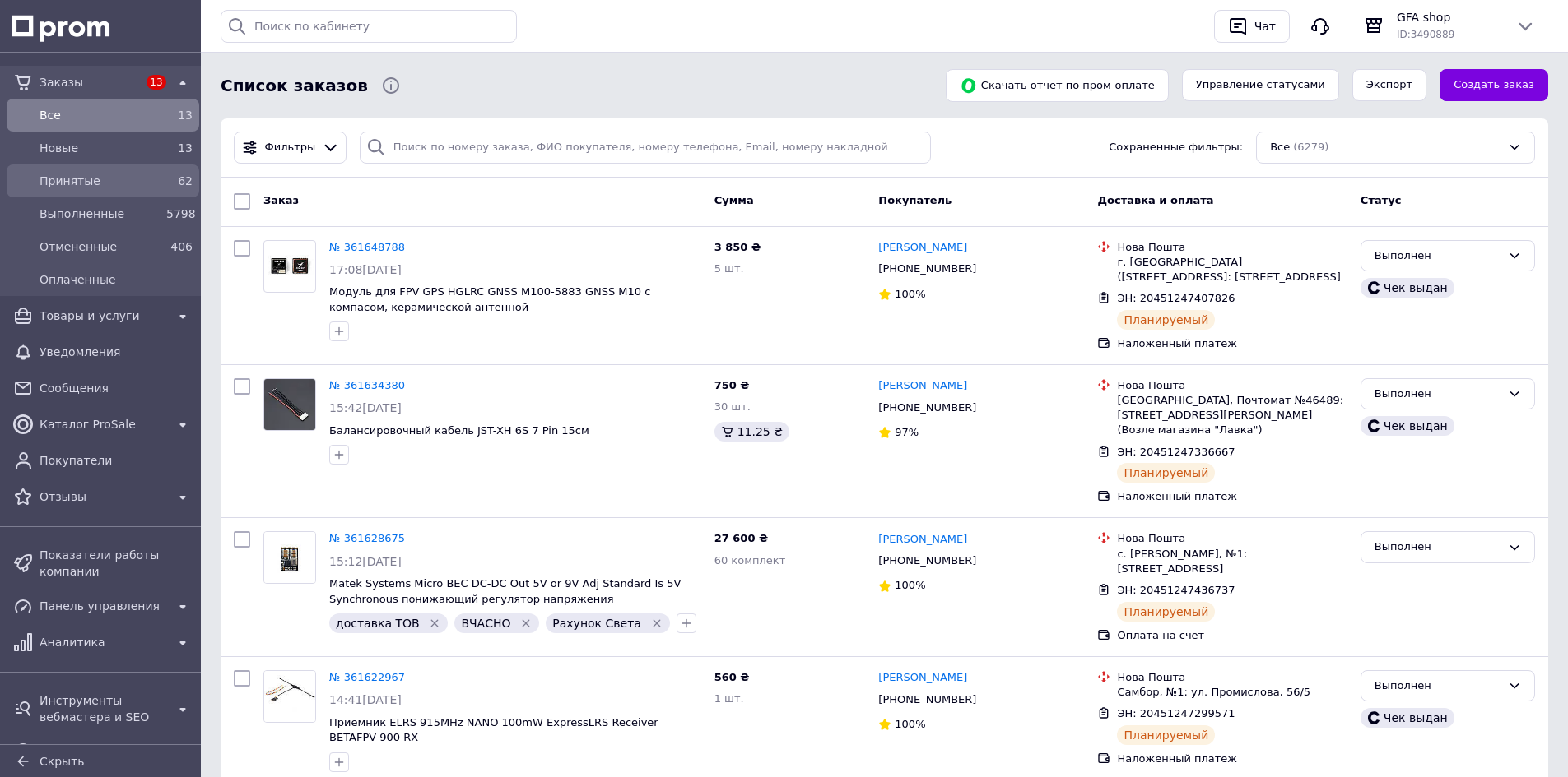
click at [81, 182] on span "Принятые" at bounding box center [99, 180] width 120 height 17
